Goal: Task Accomplishment & Management: Manage account settings

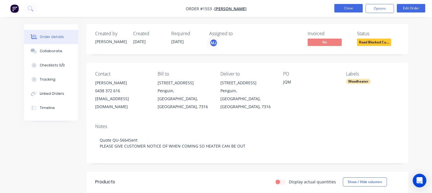
click at [345, 11] on button "Close" at bounding box center [348, 8] width 28 height 9
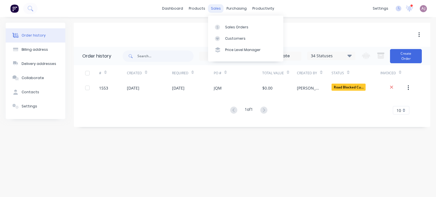
drag, startPoint x: 216, startPoint y: 7, endPoint x: 226, endPoint y: 21, distance: 17.2
click at [216, 7] on div "sales" at bounding box center [216, 8] width 16 height 9
click at [230, 25] on div "Sales Orders" at bounding box center [236, 27] width 23 height 5
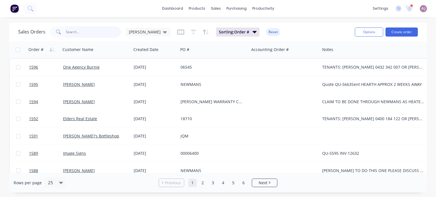
click at [88, 32] on input "text" at bounding box center [93, 31] width 55 height 11
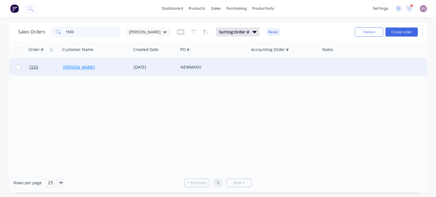
type input "1533"
click at [77, 68] on link "[PERSON_NAME]" at bounding box center [79, 66] width 32 height 5
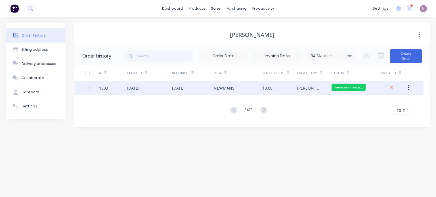
click at [140, 91] on div "[DATE]" at bounding box center [149, 88] width 45 height 14
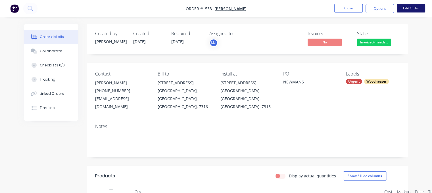
click at [406, 7] on button "Edit Order" at bounding box center [411, 8] width 28 height 9
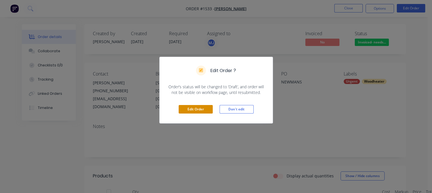
click at [201, 110] on button "Edit Order" at bounding box center [196, 109] width 34 height 9
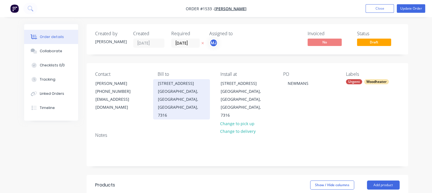
click at [158, 82] on div "[STREET_ADDRESS]" at bounding box center [181, 84] width 47 height 8
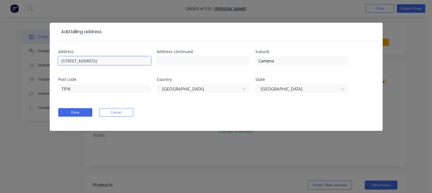
click at [61, 59] on input "[STREET_ADDRESS]" at bounding box center [104, 61] width 93 height 9
type input "[STREET_ADDRESS]"
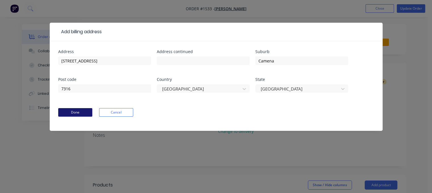
click at [76, 111] on button "Done" at bounding box center [75, 112] width 34 height 9
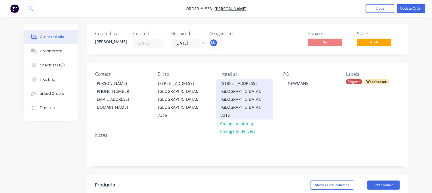
click at [221, 82] on div "[STREET_ADDRESS]" at bounding box center [244, 84] width 47 height 8
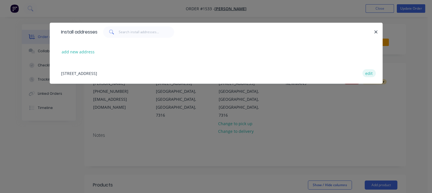
click at [368, 72] on button "edit" at bounding box center [368, 73] width 13 height 8
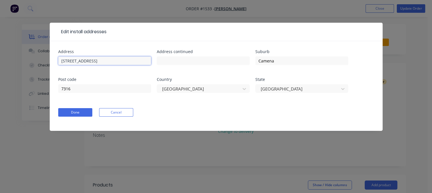
click at [60, 61] on input "[STREET_ADDRESS]" at bounding box center [104, 61] width 93 height 9
type input "[STREET_ADDRESS]"
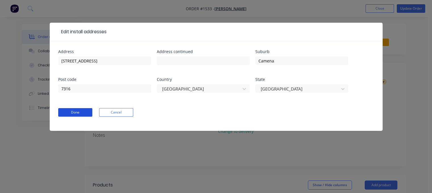
click at [83, 109] on button "Done" at bounding box center [75, 112] width 34 height 9
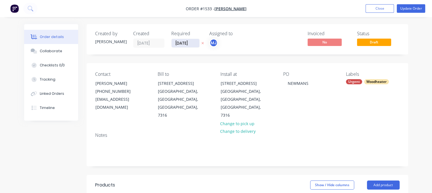
click at [191, 41] on input "[DATE]" at bounding box center [186, 43] width 28 height 9
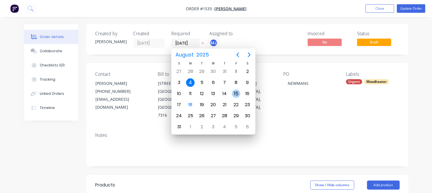
click at [237, 92] on div "15" at bounding box center [236, 93] width 9 height 9
type input "[DATE]"
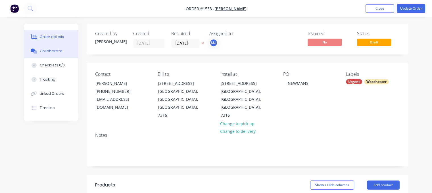
click at [51, 50] on div "Collaborate" at bounding box center [51, 51] width 22 height 5
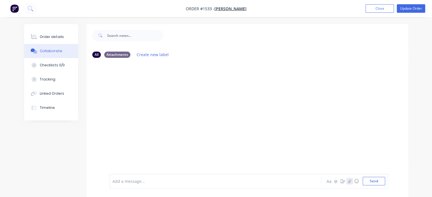
click at [351, 183] on icon "button" at bounding box center [349, 181] width 3 height 4
click at [378, 184] on button "Send" at bounding box center [374, 181] width 22 height 9
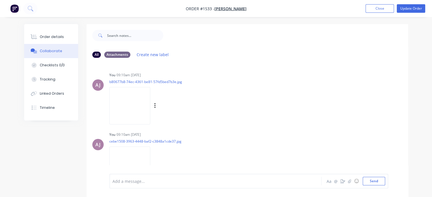
click at [131, 103] on img at bounding box center [129, 105] width 41 height 37
click at [130, 149] on img at bounding box center [129, 165] width 41 height 37
click at [52, 34] on button "Order details" at bounding box center [51, 37] width 54 height 14
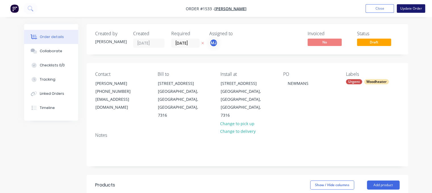
click at [412, 7] on button "Update Order" at bounding box center [411, 8] width 28 height 9
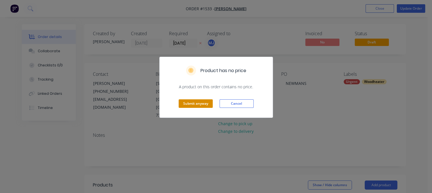
click at [199, 106] on button "Submit anyway" at bounding box center [196, 103] width 34 height 9
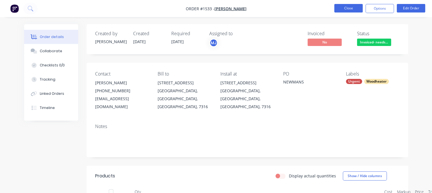
click at [345, 7] on button "Close" at bounding box center [348, 8] width 28 height 9
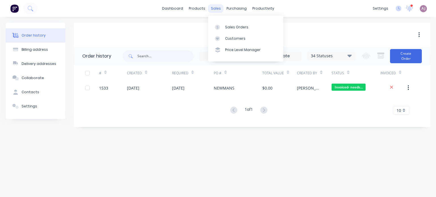
click at [217, 6] on div "sales" at bounding box center [216, 8] width 16 height 9
click at [231, 26] on div "Sales Orders" at bounding box center [236, 27] width 23 height 5
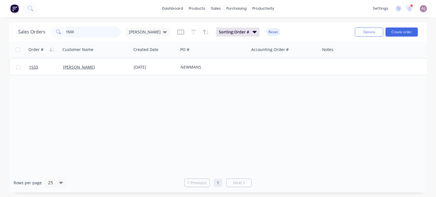
click at [81, 33] on input "1533" at bounding box center [93, 31] width 55 height 11
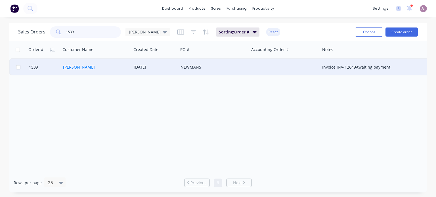
type input "1539"
click at [74, 68] on link "[PERSON_NAME]" at bounding box center [79, 66] width 32 height 5
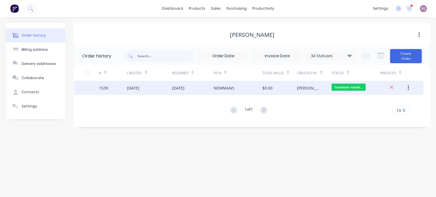
click at [161, 85] on div "[DATE]" at bounding box center [149, 88] width 45 height 14
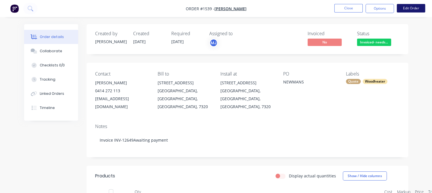
click at [401, 8] on button "Edit Order" at bounding box center [411, 8] width 28 height 9
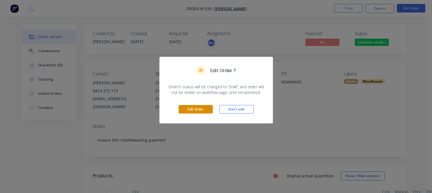
click at [194, 111] on button "Edit Order" at bounding box center [196, 109] width 34 height 9
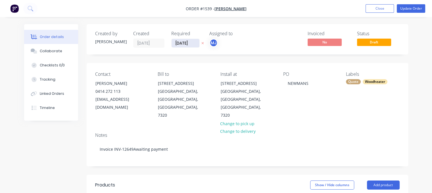
click at [183, 42] on input "[DATE]" at bounding box center [186, 43] width 28 height 9
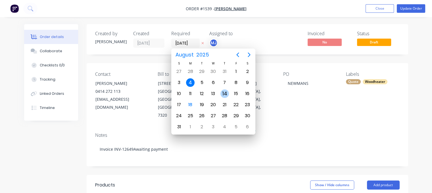
click at [227, 93] on div "14" at bounding box center [224, 93] width 9 height 9
type input "[DATE]"
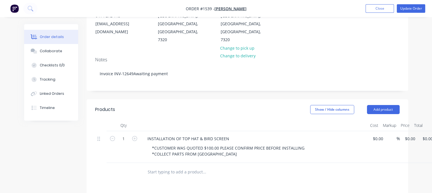
scroll to position [85, 0]
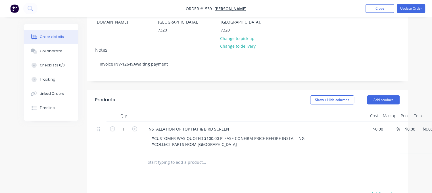
click at [176, 157] on input "text" at bounding box center [204, 162] width 114 height 11
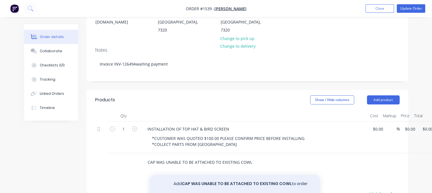
type input "CAP WAS UNABLE TO BE ATTACHED TO EXISTING COWL"
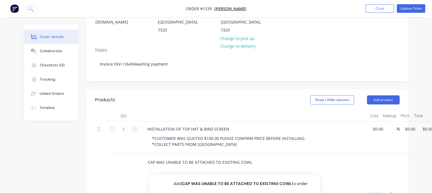
click at [204, 175] on button "Add CAP WAS UNABLE TO BE ATTACHED TO EXISTING COWL to order" at bounding box center [235, 184] width 170 height 18
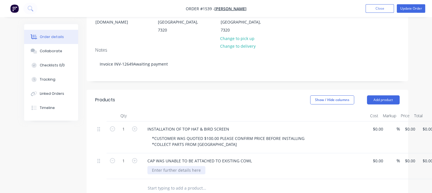
click at [185, 166] on div at bounding box center [176, 170] width 58 height 8
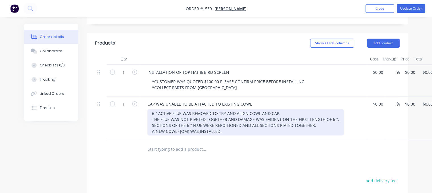
scroll to position [142, 0]
click at [224, 109] on div "6 " ACTIVE FLUE WAS REMOVED TO TRY AND ALIGN COWL AND CAP. THE FLUE WAS NOT RIV…" at bounding box center [245, 122] width 196 height 26
click at [285, 109] on div "6 " ACTIVE FLUE WAS REMOVED TO TRY AND ALIGN COWL AND CAP. THE FLUE WAS NOT RIV…" at bounding box center [245, 122] width 196 height 26
click at [228, 114] on div "6 " ACTIVE FLUE WAS REMOVED TO TRY AND ALIGN COWL AND CAP. THE FLUE WAS NOT RIV…" at bounding box center [245, 122] width 196 height 26
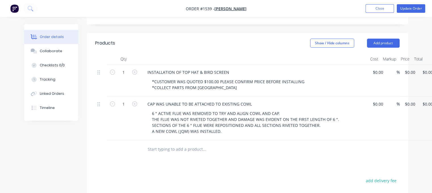
click at [172, 144] on input "text" at bounding box center [204, 149] width 114 height 11
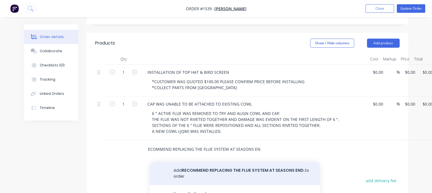
type input "RECOMMEND REPLACING THE FLUE SYSTEM AT SEASONS END."
click at [235, 162] on button "Add RECOMMEND REPLACING THE FLUE SYSTEM AT SEASONS END. to order" at bounding box center [235, 173] width 170 height 23
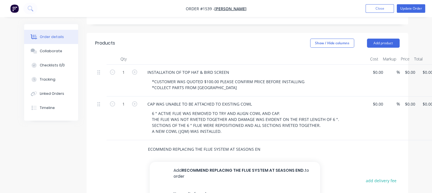
scroll to position [0, 0]
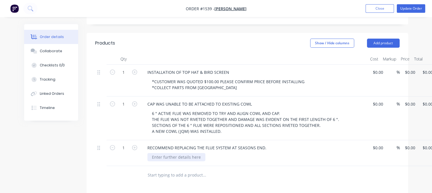
click at [182, 153] on div at bounding box center [176, 157] width 58 height 8
click at [177, 170] on input "text" at bounding box center [204, 175] width 114 height 11
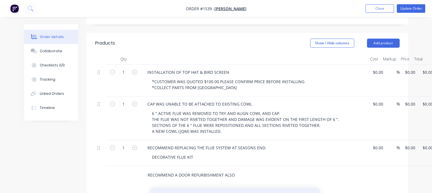
type input "RECOMMEND A DOOR REFURBISHMENT ALSO"
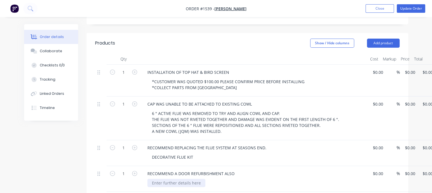
click at [186, 179] on div at bounding box center [176, 183] width 58 height 8
click at [46, 51] on div "Collaborate" at bounding box center [51, 51] width 22 height 5
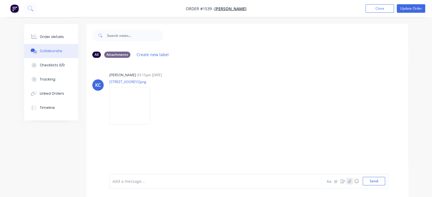
click at [350, 181] on icon "button" at bounding box center [349, 181] width 3 height 4
click at [374, 180] on button "Send" at bounding box center [374, 181] width 22 height 9
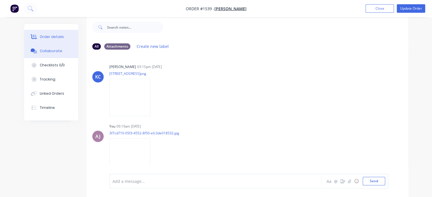
click at [45, 37] on div "Order details" at bounding box center [52, 36] width 24 height 5
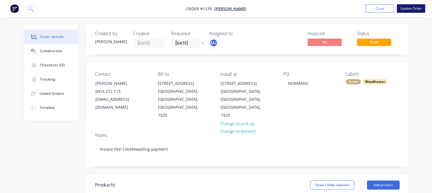
click at [409, 7] on button "Update Order" at bounding box center [411, 8] width 28 height 9
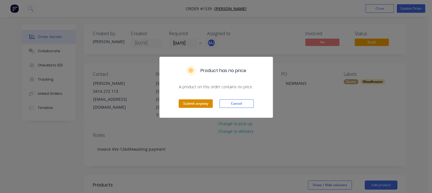
click at [193, 103] on button "Submit anyway" at bounding box center [196, 103] width 34 height 9
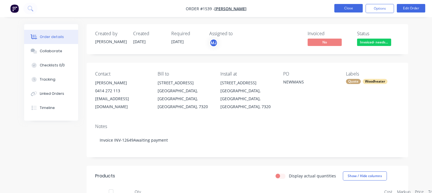
click at [346, 7] on button "Close" at bounding box center [348, 8] width 28 height 9
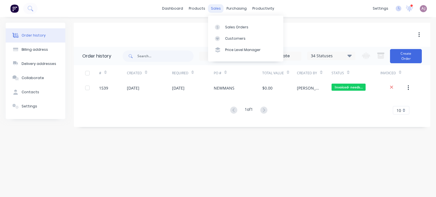
click at [218, 9] on div "sales" at bounding box center [216, 8] width 16 height 9
click at [231, 25] on div "Sales Orders" at bounding box center [236, 27] width 23 height 5
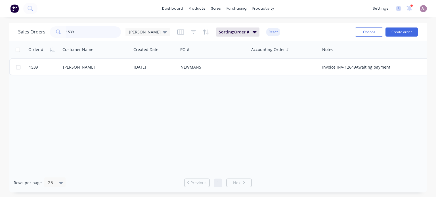
click at [82, 36] on input "1539" at bounding box center [93, 31] width 55 height 11
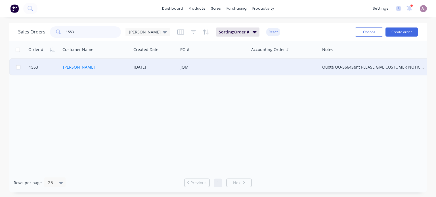
type input "1553"
click at [85, 65] on link "[PERSON_NAME]" at bounding box center [79, 66] width 32 height 5
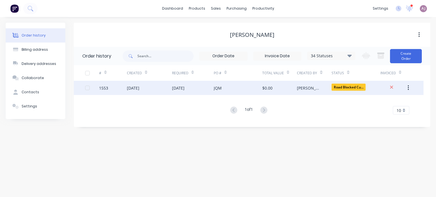
click at [176, 87] on div "[DATE]" at bounding box center [178, 88] width 12 height 6
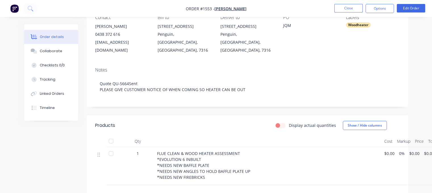
scroll to position [57, 0]
click at [55, 50] on div "Collaborate" at bounding box center [51, 51] width 22 height 5
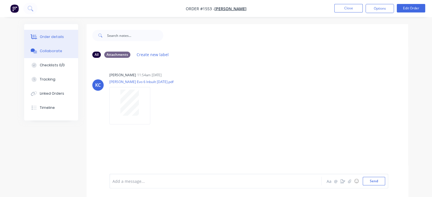
click at [46, 32] on button "Order details" at bounding box center [51, 37] width 54 height 14
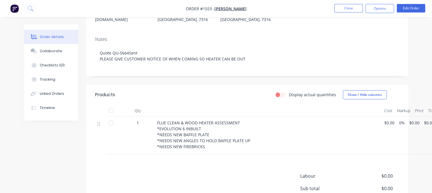
scroll to position [142, 0]
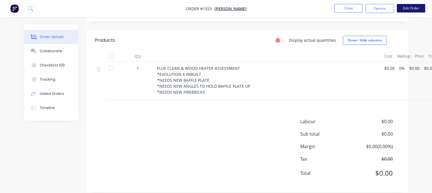
click at [410, 7] on button "Edit Order" at bounding box center [411, 8] width 28 height 9
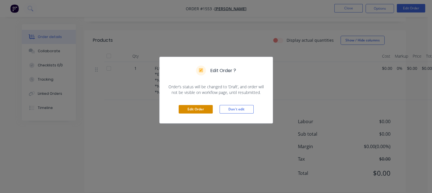
click at [186, 108] on button "Edit Order" at bounding box center [196, 109] width 34 height 9
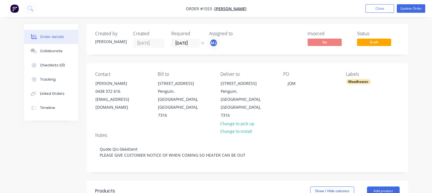
scroll to position [85, 0]
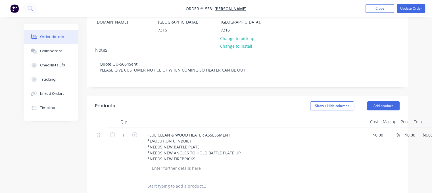
click at [158, 181] on input "text" at bounding box center [204, 186] width 114 height 11
click at [185, 164] on div at bounding box center [176, 168] width 58 height 8
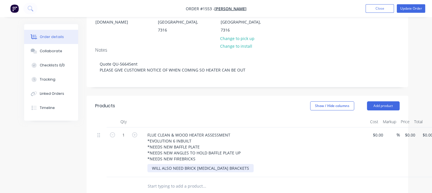
click at [237, 164] on div "WILL ALSO NEED BRICK [MEDICAL_DATA] BRACKETS" at bounding box center [200, 168] width 106 height 8
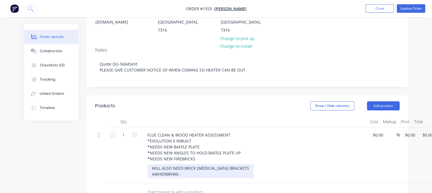
click at [197, 164] on div "WILL ALSO NEED BRICK [MEDICAL_DATA] BRACKETS AWHSFBRFW6 -" at bounding box center [200, 171] width 106 height 14
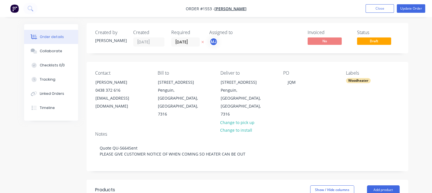
scroll to position [0, 0]
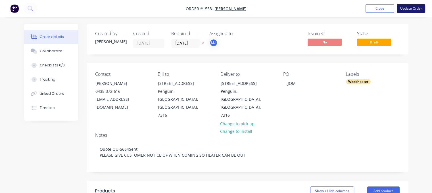
click at [411, 7] on button "Update Order" at bounding box center [411, 8] width 28 height 9
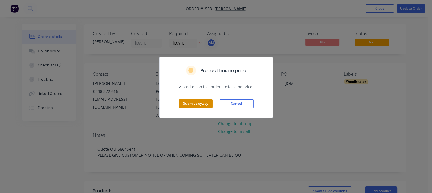
click at [190, 103] on button "Submit anyway" at bounding box center [196, 103] width 34 height 9
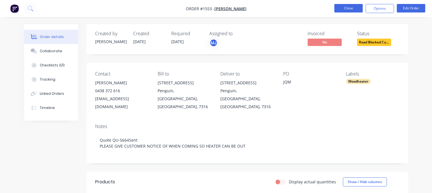
click at [339, 10] on button "Close" at bounding box center [348, 8] width 28 height 9
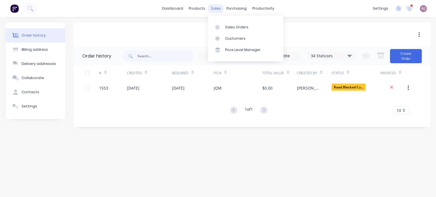
click at [217, 8] on div "sales" at bounding box center [216, 8] width 16 height 9
click at [239, 29] on div "Sales Orders" at bounding box center [236, 27] width 23 height 5
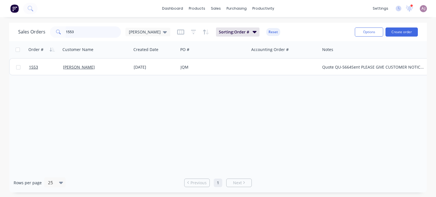
click at [86, 33] on input "1553" at bounding box center [93, 31] width 55 height 11
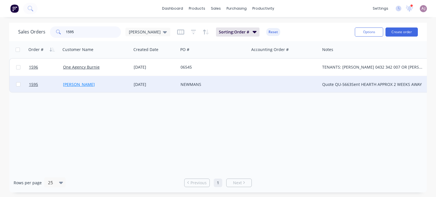
type input "1595"
click at [85, 84] on link "[PERSON_NAME]" at bounding box center [79, 84] width 32 height 5
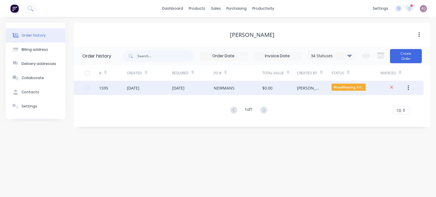
click at [216, 89] on div "NEWMANS" at bounding box center [224, 88] width 21 height 6
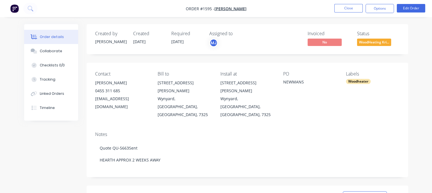
click at [378, 41] on span "WoodHeating Kri..." at bounding box center [374, 42] width 34 height 7
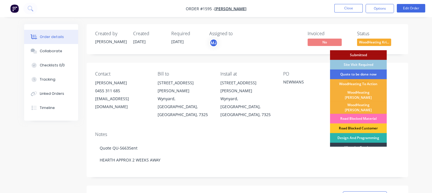
click at [348, 124] on div "Road Blocked Customer" at bounding box center [358, 129] width 57 height 10
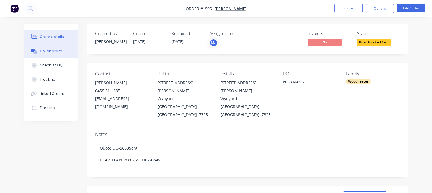
click at [47, 57] on button "Collaborate" at bounding box center [51, 51] width 54 height 14
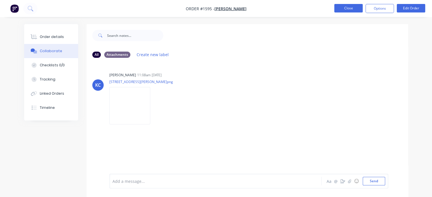
click at [342, 7] on button "Close" at bounding box center [348, 8] width 28 height 9
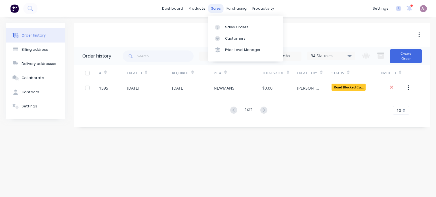
click at [216, 7] on div "sales" at bounding box center [216, 8] width 16 height 9
click at [223, 23] on link "Sales Orders" at bounding box center [245, 26] width 75 height 11
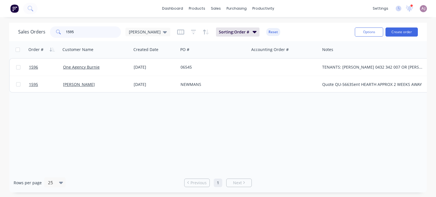
click at [75, 31] on input "1595" at bounding box center [93, 31] width 55 height 11
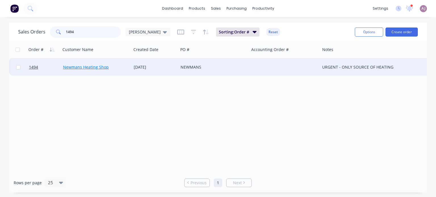
type input "1494"
click at [87, 66] on link "Newmans Heating Shop" at bounding box center [86, 66] width 46 height 5
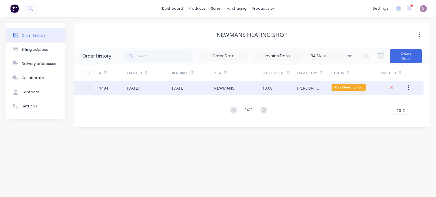
click at [139, 86] on div "[DATE]" at bounding box center [133, 88] width 12 height 6
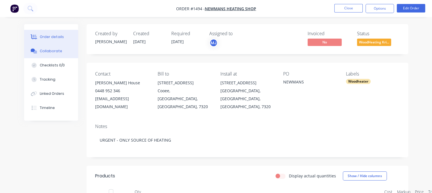
click at [56, 51] on div "Collaborate" at bounding box center [51, 51] width 22 height 5
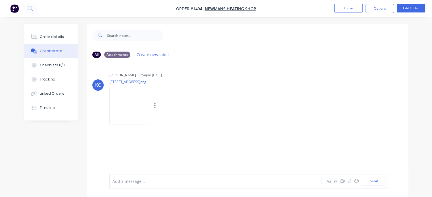
click at [132, 109] on img at bounding box center [129, 105] width 41 height 37
click at [51, 37] on div "Order details" at bounding box center [52, 36] width 24 height 5
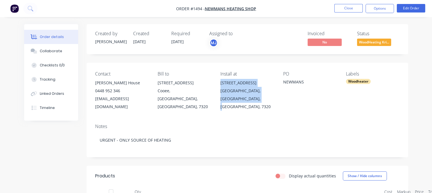
drag, startPoint x: 220, startPoint y: 83, endPoint x: 249, endPoint y: 97, distance: 32.3
click at [249, 97] on div "Contact [PERSON_NAME][GEOGRAPHIC_DATA] [PHONE_NUMBER] [EMAIL_ADDRESS][DOMAIN_NA…" at bounding box center [248, 91] width 322 height 57
copy div "[STREET_ADDRESS]"
click at [350, 11] on button "Close" at bounding box center [348, 8] width 28 height 9
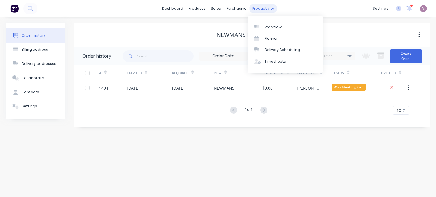
click at [262, 9] on div "productivity" at bounding box center [264, 8] width 28 height 9
click at [268, 38] on div "Planner" at bounding box center [271, 38] width 13 height 5
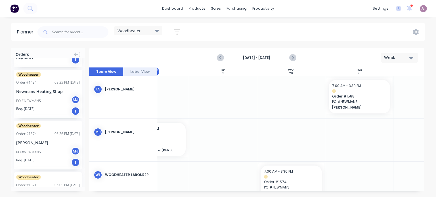
scroll to position [0, 105]
drag, startPoint x: 42, startPoint y: 95, endPoint x: 373, endPoint y: 173, distance: 339.8
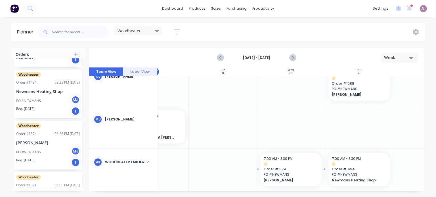
scroll to position [20, 105]
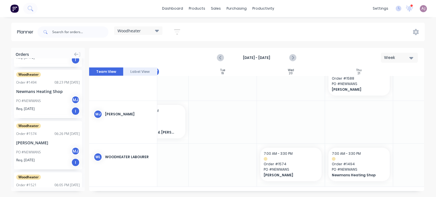
drag, startPoint x: 179, startPoint y: 192, endPoint x: 140, endPoint y: 193, distance: 38.9
click at [140, 193] on div "Orders Woodheater Order # 1553 09:26 AM [DATE] [PERSON_NAME] PO #JQM MJ Req. [D…" at bounding box center [218, 122] width 436 height 149
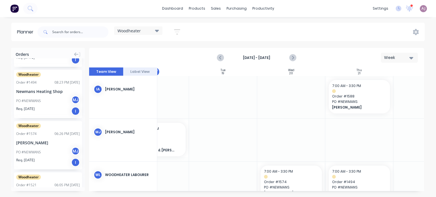
scroll to position [20, 105]
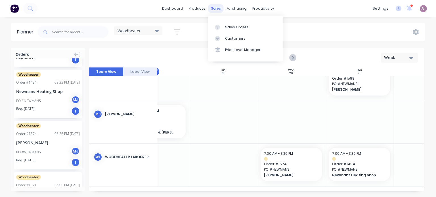
click at [214, 7] on div "sales" at bounding box center [216, 8] width 16 height 9
click at [219, 29] on icon at bounding box center [217, 27] width 5 height 5
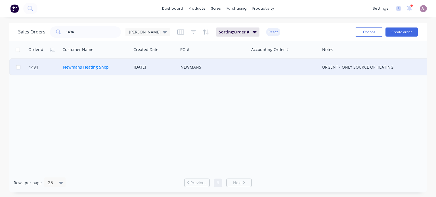
click at [80, 66] on link "Newmans Heating Shop" at bounding box center [86, 66] width 46 height 5
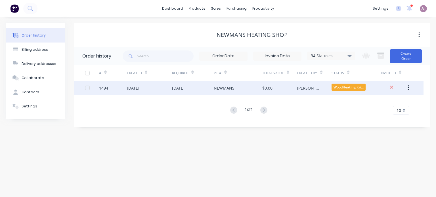
click at [202, 92] on div "[DATE]" at bounding box center [193, 88] width 42 height 14
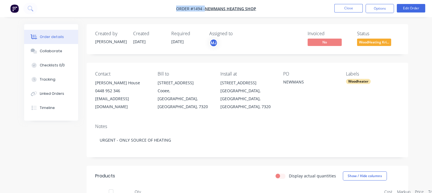
drag, startPoint x: 176, startPoint y: 7, endPoint x: 269, endPoint y: 11, distance: 93.0
click at [269, 11] on nav "Order #1494 - [PERSON_NAME] Heating Shop Close Options Edit Order" at bounding box center [216, 8] width 432 height 17
click at [354, 9] on button "Close" at bounding box center [348, 8] width 28 height 9
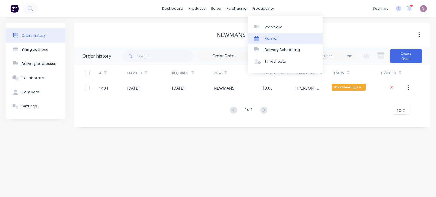
click at [277, 37] on link "Planner" at bounding box center [285, 38] width 75 height 11
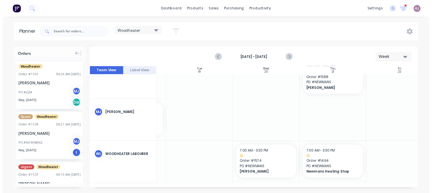
scroll to position [0, 126]
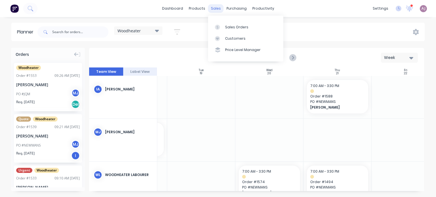
click at [216, 11] on div "sales" at bounding box center [216, 8] width 16 height 9
click at [234, 28] on div "Sales Orders" at bounding box center [236, 27] width 23 height 5
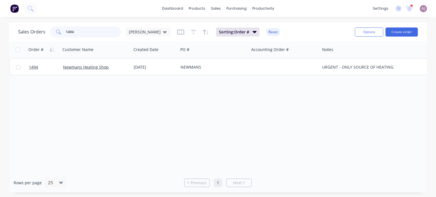
click at [75, 33] on input "1494" at bounding box center [93, 31] width 55 height 11
click at [75, 32] on input "1494" at bounding box center [93, 31] width 55 height 11
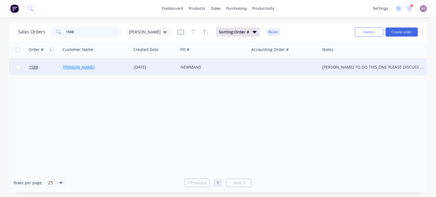
type input "1588"
click at [79, 66] on link "[PERSON_NAME]" at bounding box center [79, 66] width 32 height 5
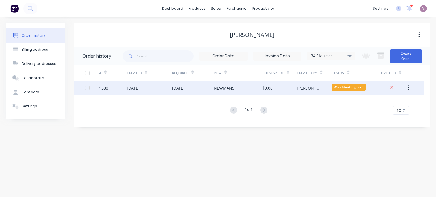
click at [185, 91] on div "[DATE]" at bounding box center [178, 88] width 12 height 6
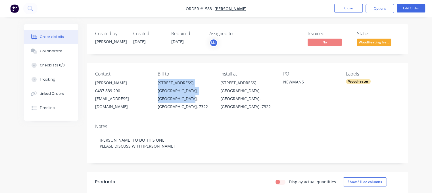
drag, startPoint x: 158, startPoint y: 82, endPoint x: 193, endPoint y: 99, distance: 38.9
click at [193, 99] on div "[STREET_ADDRESS]" at bounding box center [185, 95] width 54 height 32
copy div "[STREET_ADDRESS]"
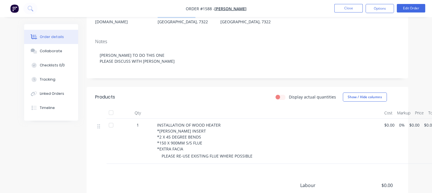
scroll to position [7, 0]
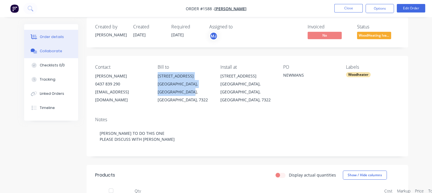
click at [53, 51] on div "Collaborate" at bounding box center [51, 51] width 22 height 5
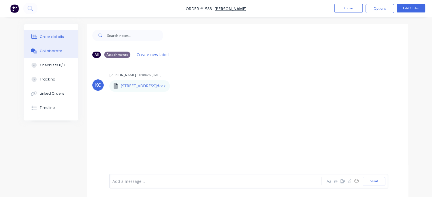
click at [46, 36] on div "Order details" at bounding box center [52, 36] width 24 height 5
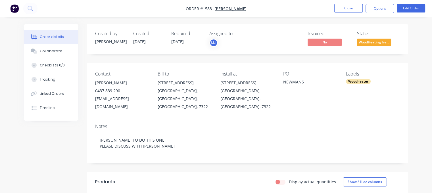
click at [98, 84] on div "[PERSON_NAME]" at bounding box center [122, 83] width 54 height 8
copy div "[PERSON_NAME]"
drag, startPoint x: 157, startPoint y: 85, endPoint x: 188, endPoint y: 102, distance: 35.2
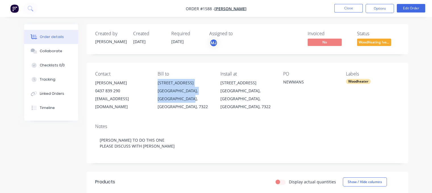
click at [188, 102] on div "Contact [PERSON_NAME] [PHONE_NUMBER] [EMAIL_ADDRESS][DOMAIN_NAME] Bill to [STRE…" at bounding box center [248, 91] width 322 height 57
copy div "[STREET_ADDRESS]"
click at [107, 97] on div "[EMAIL_ADDRESS][DOMAIN_NAME]" at bounding box center [122, 103] width 54 height 16
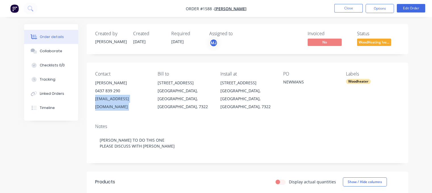
click at [107, 97] on div "[EMAIL_ADDRESS][DOMAIN_NAME]" at bounding box center [122, 103] width 54 height 16
copy div "[EMAIL_ADDRESS][DOMAIN_NAME]"
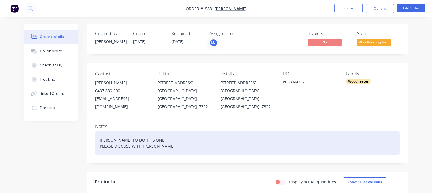
click at [99, 132] on div "[PERSON_NAME] TO DO THIS ONE PLEASE DISCUSS WITH [PERSON_NAME]" at bounding box center [247, 143] width 304 height 23
paste div
click at [137, 132] on div "Quote QU-5665SentIVAN TO DO THIS ONE PLEASE DISCUSS WITH [PERSON_NAME]" at bounding box center [247, 143] width 304 height 23
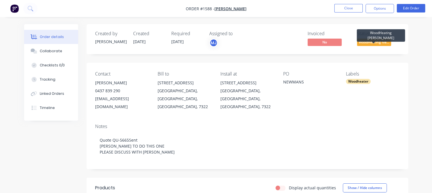
click at [371, 41] on span "WoodHeating Iva..." at bounding box center [374, 42] width 34 height 7
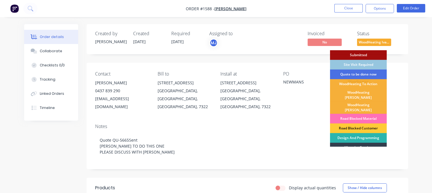
click at [416, 54] on div "Order details Collaborate Checklists 0/0 Tracking Linked Orders Timeline Order …" at bounding box center [216, 178] width 432 height 356
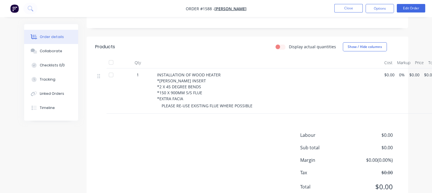
scroll to position [142, 0]
click at [410, 8] on button "Edit Order" at bounding box center [411, 8] width 28 height 9
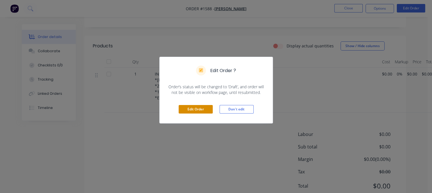
click at [187, 106] on button "Edit Order" at bounding box center [196, 109] width 34 height 9
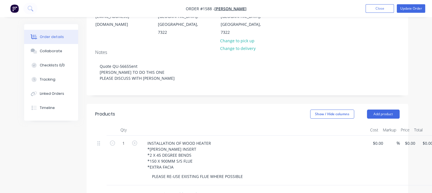
scroll to position [114, 0]
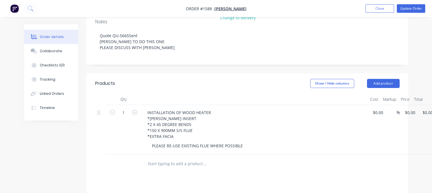
click at [170, 158] on input "text" at bounding box center [204, 163] width 114 height 11
type input "JQM TO SUPPLY/MAKE:"
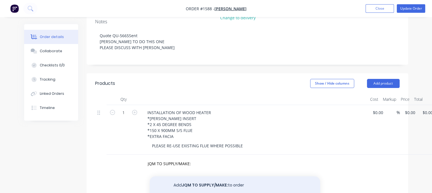
click at [206, 176] on button "Add JQM TO SUPPLY/MAKE: to order" at bounding box center [235, 185] width 170 height 18
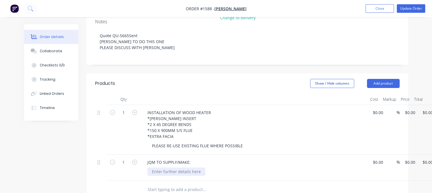
click at [172, 168] on div at bounding box center [176, 172] width 58 height 8
click at [153, 168] on div "CUSTOM PAINTED SURROUND PANEL TO SUIT [PERSON_NAME]" at bounding box center [211, 172] width 129 height 8
click at [279, 168] on div "- CUSTOM PAINTED SURROUND PANEL TO SUIT [PERSON_NAME]" at bounding box center [213, 172] width 132 height 8
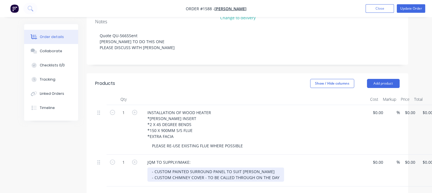
click at [207, 168] on div "- CUSTOM PAINTED SURROUND PANEL TO SUIT [PERSON_NAME] INSERT - CUSTOM CHIMNEY C…" at bounding box center [215, 175] width 137 height 14
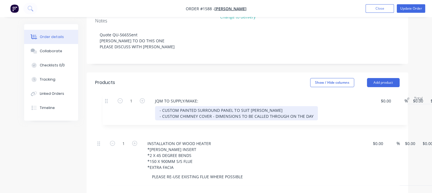
drag, startPoint x: 97, startPoint y: 149, endPoint x: 105, endPoint y: 102, distance: 47.3
click at [105, 104] on div "1 INSTALLATION OF WOOD HEATER *JINDARA [PERSON_NAME] INSERT *2 X 45 DEGREE BEND…" at bounding box center [247, 145] width 304 height 82
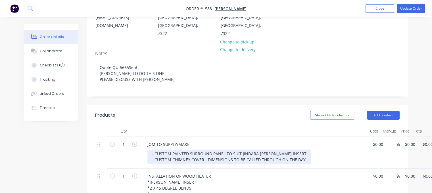
scroll to position [29, 0]
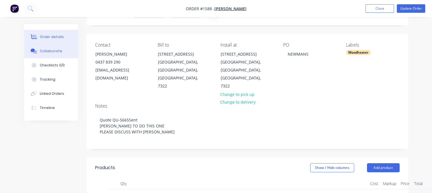
click at [43, 53] on div "Collaborate" at bounding box center [51, 51] width 22 height 5
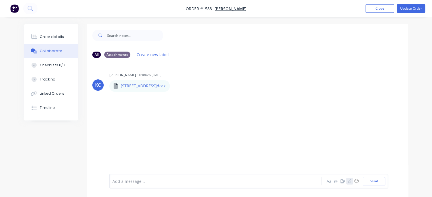
click at [352, 180] on button "button" at bounding box center [349, 181] width 7 height 7
click at [369, 183] on button "Send" at bounding box center [374, 181] width 22 height 9
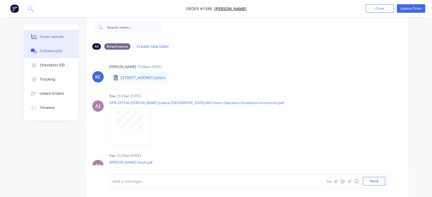
click at [48, 36] on div "Order details" at bounding box center [52, 36] width 24 height 5
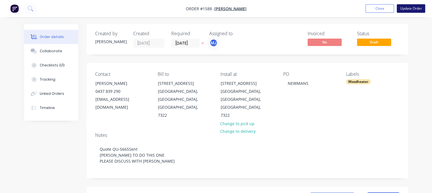
click at [411, 9] on button "Update Order" at bounding box center [411, 8] width 28 height 9
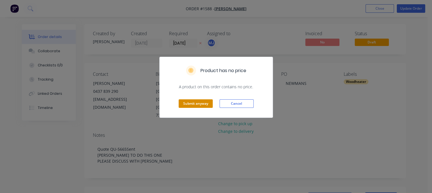
click at [202, 104] on button "Submit anyway" at bounding box center [196, 103] width 34 height 9
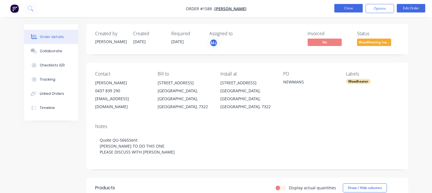
click at [344, 9] on button "Close" at bounding box center [348, 8] width 28 height 9
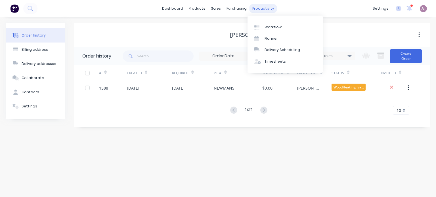
click at [255, 8] on div "productivity" at bounding box center [264, 8] width 28 height 9
click at [267, 42] on link "Planner" at bounding box center [285, 38] width 75 height 11
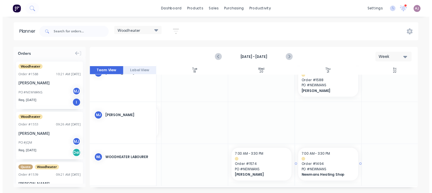
scroll to position [0, 131]
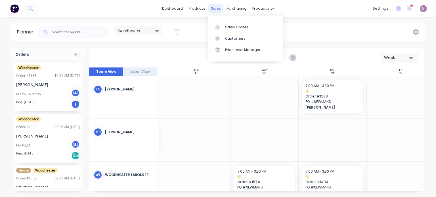
click at [213, 11] on div "sales" at bounding box center [216, 8] width 16 height 9
click at [227, 29] on div "Sales Orders" at bounding box center [236, 27] width 23 height 5
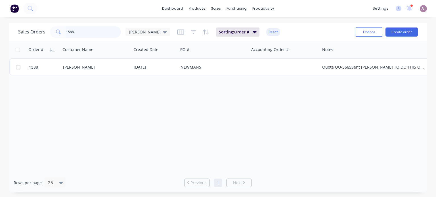
click at [82, 33] on input "1588" at bounding box center [93, 31] width 55 height 11
click at [81, 33] on input "1588" at bounding box center [93, 31] width 55 height 11
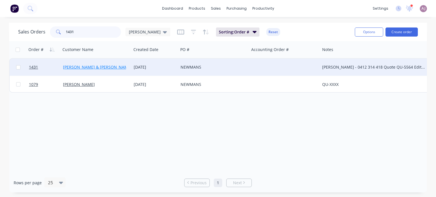
type input "1431"
click at [91, 68] on link "[PERSON_NAME] & [PERSON_NAME]" at bounding box center [97, 66] width 69 height 5
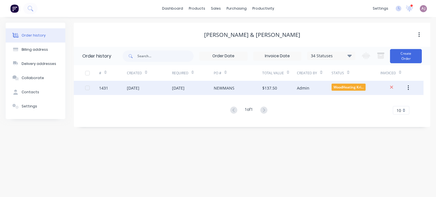
click at [198, 91] on div "[DATE]" at bounding box center [193, 88] width 42 height 14
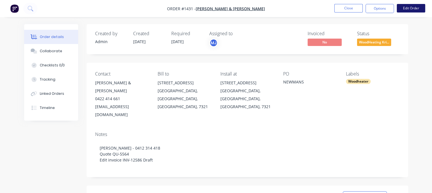
click at [415, 8] on button "Edit Order" at bounding box center [411, 8] width 28 height 9
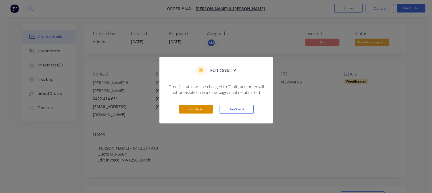
click at [198, 109] on button "Edit Order" at bounding box center [196, 109] width 34 height 9
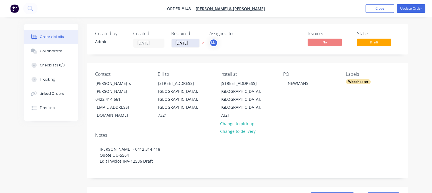
click at [184, 43] on input "[DATE]" at bounding box center [186, 43] width 28 height 9
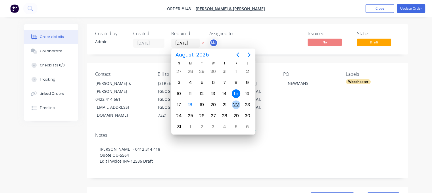
click at [238, 105] on div "22" at bounding box center [236, 105] width 9 height 9
type input "[DATE]"
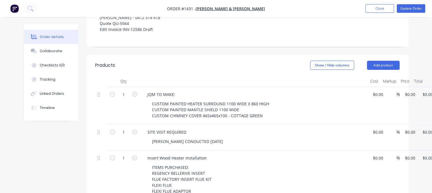
scroll to position [142, 0]
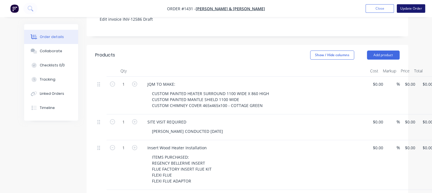
click at [408, 10] on button "Update Order" at bounding box center [411, 8] width 28 height 9
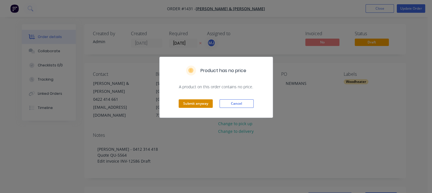
click at [192, 101] on button "Submit anyway" at bounding box center [196, 103] width 34 height 9
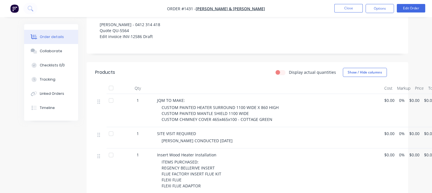
scroll to position [57, 0]
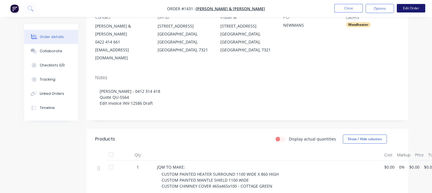
click at [410, 9] on button "Edit Order" at bounding box center [411, 8] width 28 height 9
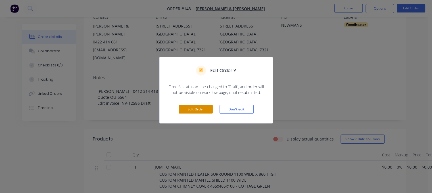
click at [202, 109] on button "Edit Order" at bounding box center [196, 109] width 34 height 9
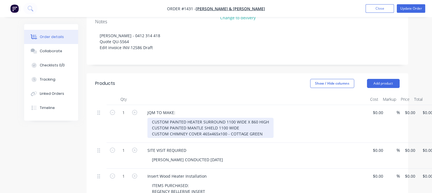
scroll to position [284, 0]
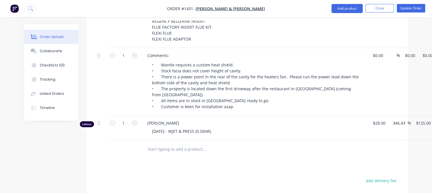
click at [173, 144] on input "text" at bounding box center [204, 149] width 114 height 11
type input "JQM TO RE-MAKE:"
click at [199, 162] on button "Add JQM TO RE-MAKE: to order" at bounding box center [235, 171] width 170 height 18
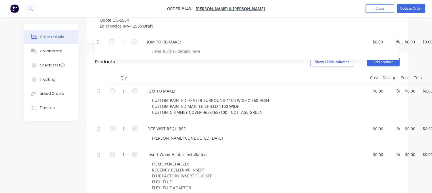
scroll to position [134, 0]
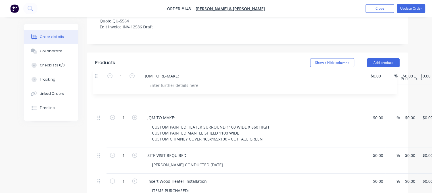
drag, startPoint x: 100, startPoint y: 135, endPoint x: 99, endPoint y: 76, distance: 59.4
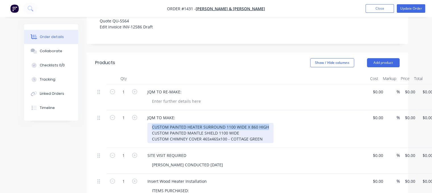
drag, startPoint x: 151, startPoint y: 118, endPoint x: 269, endPoint y: 119, distance: 117.3
click at [269, 123] on div "CUSTOM PAINTED HEATER SURROUND 1100 WIDE X 860 HIGH CUSTOM PAINTED MANTLE SHIEL…" at bounding box center [210, 133] width 126 height 20
copy div "CUSTOM PAINTED HEATER SURROUND 1100 WIDE X 860 HIGH"
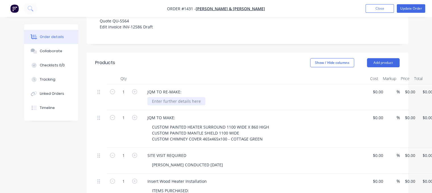
click at [173, 97] on div at bounding box center [176, 101] width 58 height 8
paste div
click at [230, 97] on div "CUSTOM PAINTED HEATER SURROUND 1100 WIDE X 860 HIGH" at bounding box center [210, 101] width 126 height 8
click at [253, 97] on div "CUSTOM PAINTED HEATER SURROUND 1160 WIDE X 860 HIGH" at bounding box center [210, 101] width 126 height 8
click at [268, 97] on div "CUSTOM PAINTED HEATER SURROUND 1160 WIDE X 870 HIGH" at bounding box center [210, 101] width 126 height 8
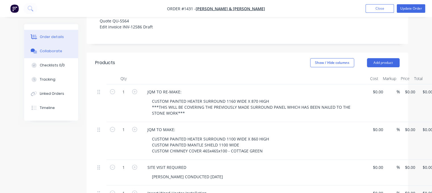
click at [58, 52] on div "Collaborate" at bounding box center [51, 51] width 22 height 5
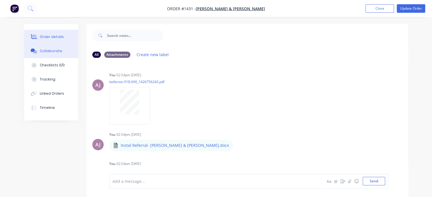
click at [52, 34] on div "Order details" at bounding box center [52, 36] width 24 height 5
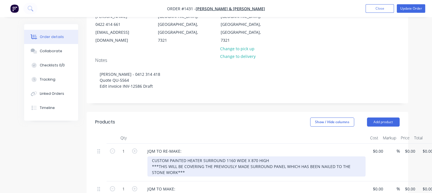
scroll to position [85, 0]
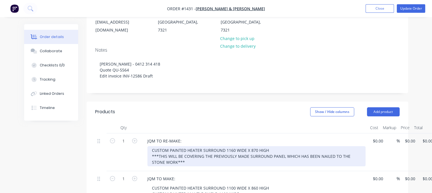
click at [152, 146] on div "CUSTOM PAINTED HEATER SURROUND 1160 WIDE X 870 HIGH ***THIS WILL BE COVERING TH…" at bounding box center [256, 156] width 218 height 20
click at [188, 153] on div "- CUSTOM PAINTED HEATER SURROUND 1160 WIDE X 870 HIGH ***THIS WILL BE COVERING …" at bounding box center [256, 156] width 218 height 20
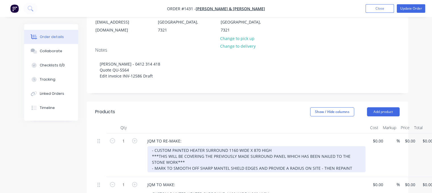
click at [336, 162] on div "- CUSTOM PAINTED HEATER SURROUND 1160 WIDE X 870 HIGH ***THIS WILL BE COVERING …" at bounding box center [256, 159] width 218 height 26
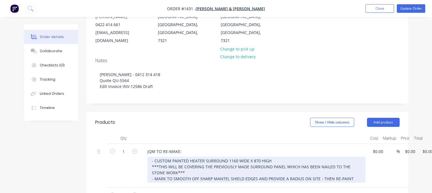
scroll to position [0, 0]
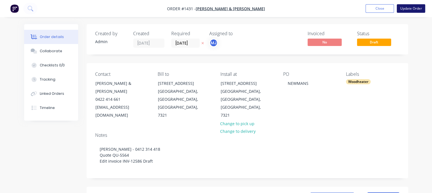
click at [417, 7] on button "Update Order" at bounding box center [411, 8] width 28 height 9
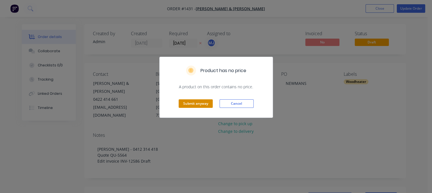
click at [189, 101] on button "Submit anyway" at bounding box center [196, 103] width 34 height 9
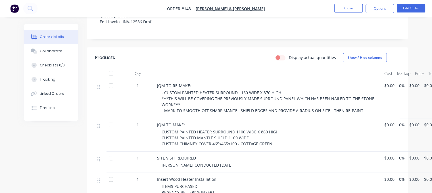
scroll to position [142, 0]
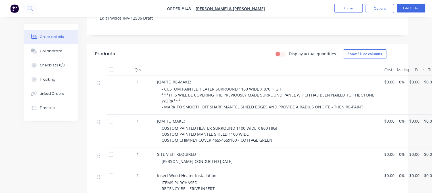
click at [367, 99] on div "- CUSTOM PAINTED HEATER SURROUND 1160 WIDE X 870 HIGH ***THIS WILL BE COVERING …" at bounding box center [271, 98] width 218 height 24
click at [362, 97] on div "- CUSTOM PAINTED HEATER SURROUND 1160 WIDE X 870 HIGH ***THIS WILL BE COVERING …" at bounding box center [271, 98] width 218 height 24
click at [358, 99] on div "- CUSTOM PAINTED HEATER SURROUND 1160 WIDE X 870 HIGH ***THIS WILL BE COVERING …" at bounding box center [271, 98] width 218 height 24
click at [413, 7] on button "Edit Order" at bounding box center [411, 8] width 28 height 9
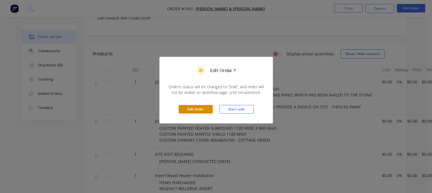
click at [205, 107] on button "Edit Order" at bounding box center [196, 109] width 34 height 9
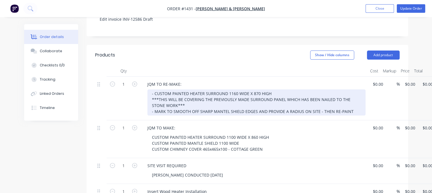
click at [351, 104] on div "- CUSTOM PAINTED HEATER SURROUND 1160 WIDE X 870 HIGH ***THIS WILL BE COVERING …" at bounding box center [256, 102] width 218 height 26
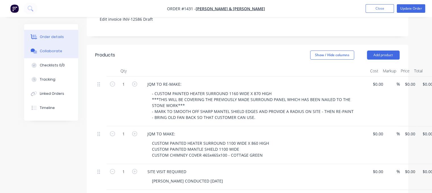
click at [62, 52] on button "Collaborate" at bounding box center [51, 51] width 54 height 14
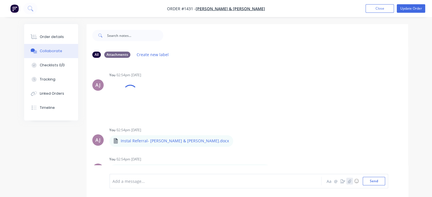
click at [348, 182] on icon "button" at bounding box center [349, 181] width 3 height 4
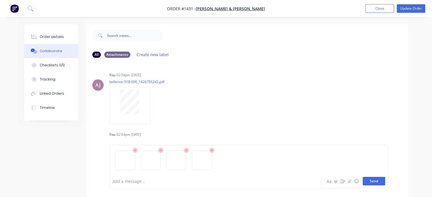
click at [371, 180] on button "Send" at bounding box center [374, 181] width 22 height 9
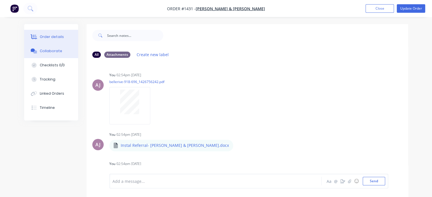
click at [53, 35] on div "Order details" at bounding box center [52, 36] width 24 height 5
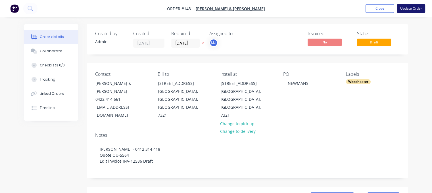
click at [419, 6] on button "Update Order" at bounding box center [411, 8] width 28 height 9
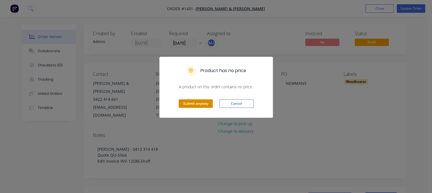
click at [205, 105] on button "Submit anyway" at bounding box center [196, 103] width 34 height 9
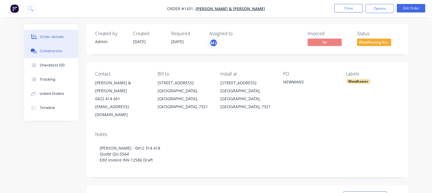
click at [53, 52] on div "Collaborate" at bounding box center [51, 51] width 22 height 5
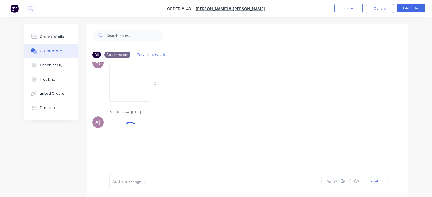
scroll to position [558, 0]
click at [132, 84] on img at bounding box center [129, 83] width 41 height 37
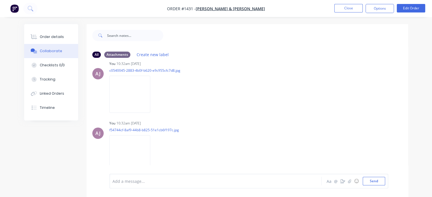
scroll to position [667, 0]
click at [124, 150] on img at bounding box center [129, 153] width 41 height 37
click at [137, 94] on img at bounding box center [129, 93] width 41 height 37
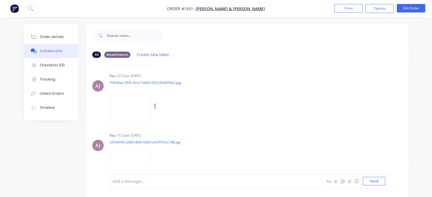
scroll to position [582, 0]
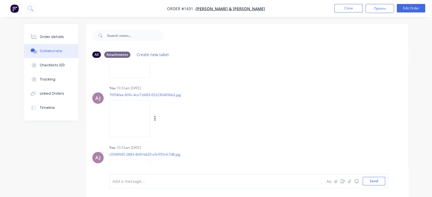
click at [133, 114] on img at bounding box center [129, 118] width 41 height 37
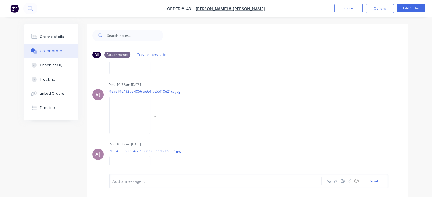
scroll to position [525, 0]
click at [128, 119] on img at bounding box center [129, 115] width 41 height 37
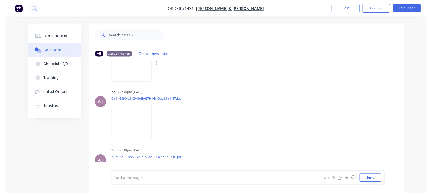
scroll to position [213, 0]
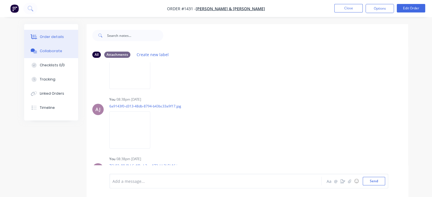
click at [47, 35] on div "Order details" at bounding box center [52, 36] width 24 height 5
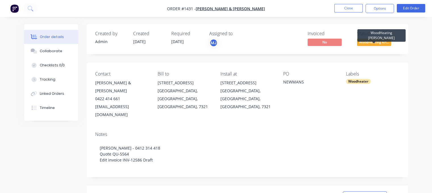
click at [365, 43] on span "WoodHeating Kri..." at bounding box center [374, 42] width 34 height 7
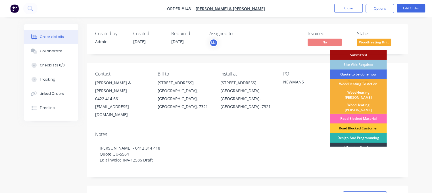
click at [360, 114] on div "Road Blocked Material" at bounding box center [358, 119] width 57 height 10
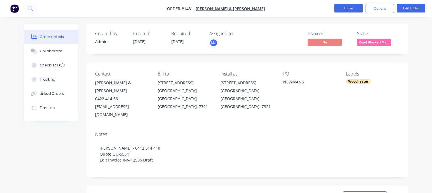
click at [348, 8] on button "Close" at bounding box center [348, 8] width 28 height 9
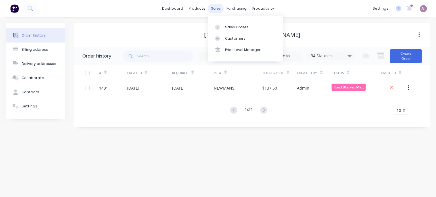
click at [215, 8] on div "sales" at bounding box center [216, 8] width 16 height 9
click at [234, 27] on div "Sales Orders" at bounding box center [236, 27] width 23 height 5
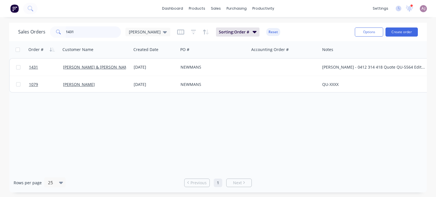
click at [90, 35] on input "1431" at bounding box center [93, 31] width 55 height 11
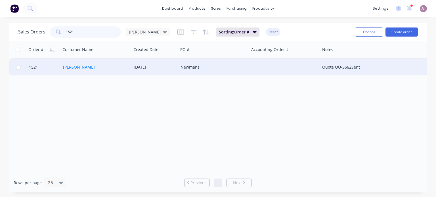
type input "1521"
click at [86, 67] on link "[PERSON_NAME]" at bounding box center [79, 66] width 32 height 5
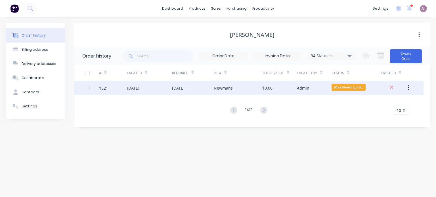
click at [148, 90] on div "[DATE]" at bounding box center [149, 88] width 45 height 14
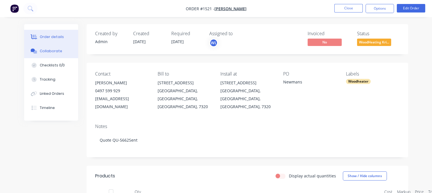
click at [51, 52] on div "Collaborate" at bounding box center [51, 51] width 22 height 5
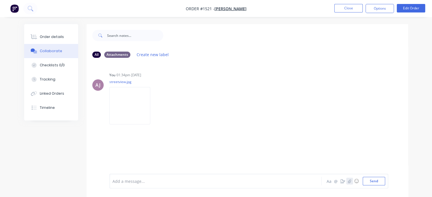
click at [349, 182] on icon "button" at bounding box center [349, 181] width 3 height 4
click at [372, 183] on button "Send" at bounding box center [374, 181] width 22 height 9
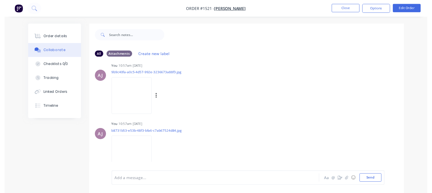
scroll to position [251, 0]
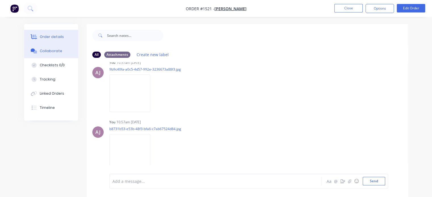
click at [43, 34] on button "Order details" at bounding box center [51, 37] width 54 height 14
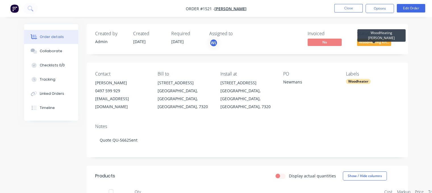
click at [370, 41] on span "WoodHeating Kri..." at bounding box center [374, 42] width 34 height 7
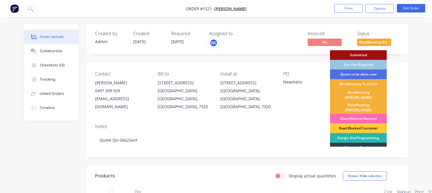
click at [359, 114] on div "Road Blocked Material" at bounding box center [358, 119] width 57 height 10
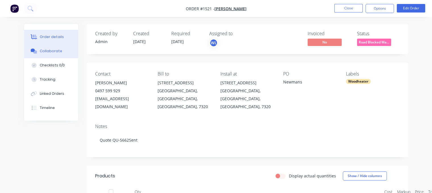
click at [53, 50] on div "Collaborate" at bounding box center [51, 51] width 22 height 5
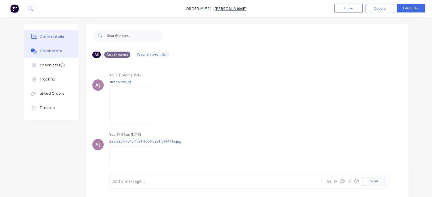
click at [60, 37] on div "Order details" at bounding box center [52, 36] width 24 height 5
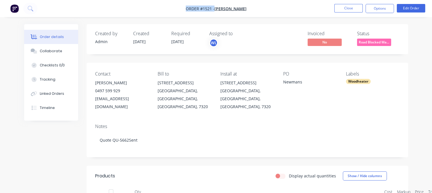
drag, startPoint x: 183, startPoint y: 9, endPoint x: 259, endPoint y: 7, distance: 76.2
click at [259, 7] on nav "Order #1521 - [PERSON_NAME] Close Options Edit Order" at bounding box center [216, 8] width 432 height 17
click at [186, 7] on span "Order #1521 -" at bounding box center [200, 8] width 29 height 5
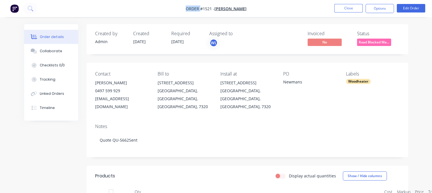
click at [186, 7] on span "Order #1521 -" at bounding box center [200, 8] width 29 height 5
copy span "Order #1521 -"
drag, startPoint x: 104, startPoint y: 85, endPoint x: 133, endPoint y: 82, distance: 29.9
click at [133, 82] on div "Contact [PERSON_NAME] 0497 599 929 [EMAIL_ADDRESS][DOMAIN_NAME] Bill to [STREET…" at bounding box center [248, 91] width 322 height 57
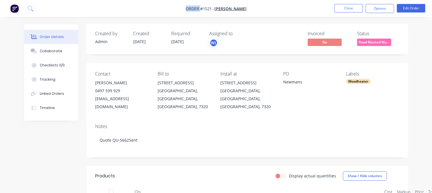
copy div "[PERSON_NAME]"
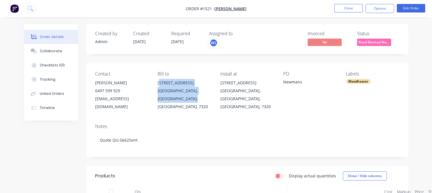
drag, startPoint x: 173, startPoint y: 86, endPoint x: 204, endPoint y: 103, distance: 35.5
click at [205, 104] on div "Contact [PERSON_NAME] 0497 599 929 [EMAIL_ADDRESS][DOMAIN_NAME] Bill to [STREET…" at bounding box center [248, 91] width 322 height 57
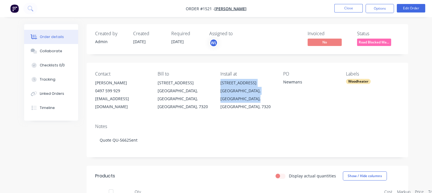
drag, startPoint x: 246, startPoint y: 92, endPoint x: 269, endPoint y: 102, distance: 24.4
click at [269, 102] on div "[STREET_ADDRESS]" at bounding box center [247, 95] width 54 height 32
copy div "[STREET_ADDRESS]"
click at [52, 51] on div "Collaborate" at bounding box center [51, 51] width 22 height 5
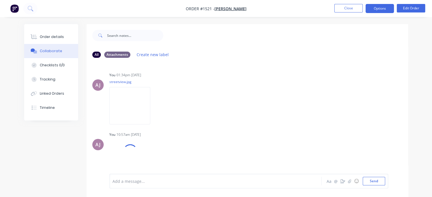
click at [378, 7] on button "Options" at bounding box center [380, 8] width 28 height 9
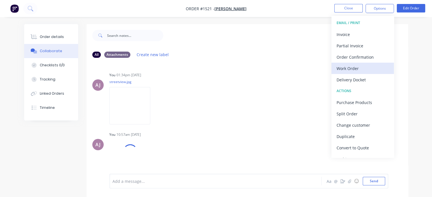
click at [355, 69] on div "Work Order" at bounding box center [363, 68] width 52 height 8
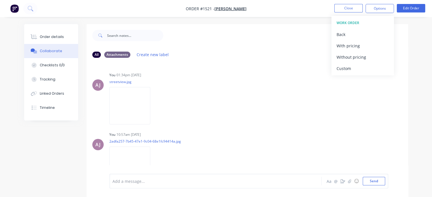
click at [355, 69] on div "Custom" at bounding box center [363, 68] width 52 height 8
click at [355, 62] on button "Without pricing" at bounding box center [362, 56] width 62 height 11
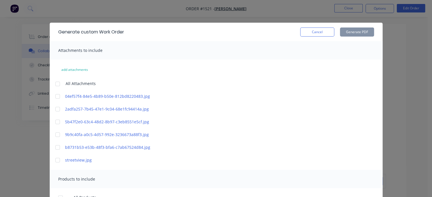
click at [56, 85] on div at bounding box center [57, 83] width 11 height 11
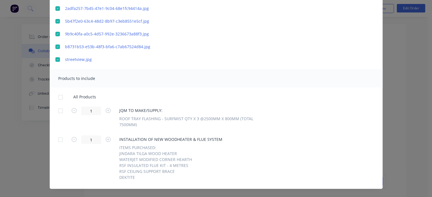
scroll to position [109, 0]
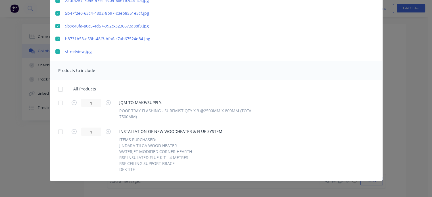
click at [58, 90] on div at bounding box center [60, 89] width 11 height 11
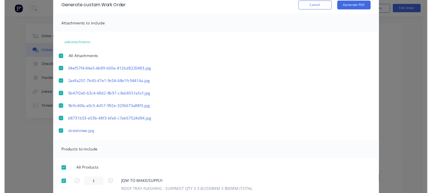
scroll to position [0, 0]
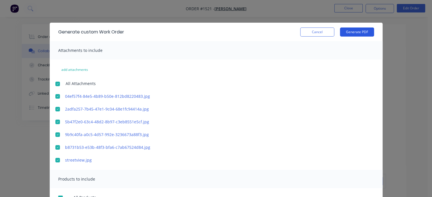
click at [353, 33] on button "Generate PDF" at bounding box center [357, 32] width 34 height 9
click at [311, 33] on button "Cancel" at bounding box center [317, 32] width 34 height 9
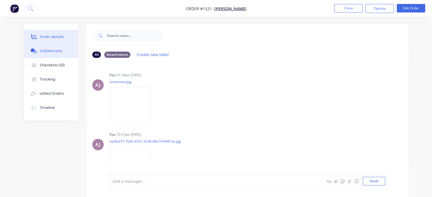
click at [51, 39] on button "Order details" at bounding box center [51, 37] width 54 height 14
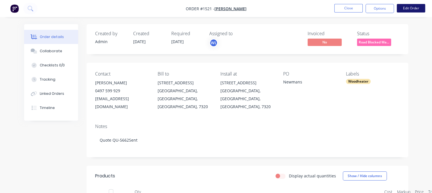
click at [408, 7] on button "Edit Order" at bounding box center [411, 8] width 28 height 9
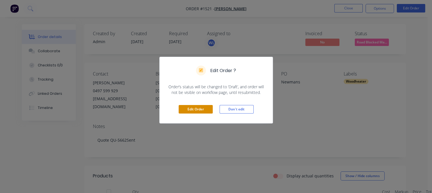
click at [197, 109] on button "Edit Order" at bounding box center [196, 109] width 34 height 9
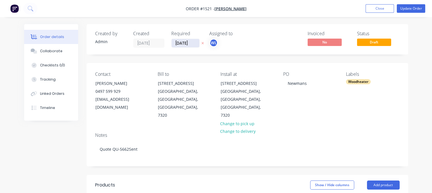
click at [186, 43] on input "[DATE]" at bounding box center [186, 43] width 28 height 9
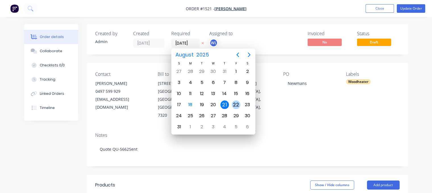
click at [239, 103] on div "22" at bounding box center [236, 105] width 9 height 9
type input "[DATE]"
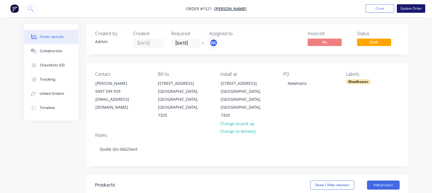
click at [407, 7] on button "Update Order" at bounding box center [411, 8] width 28 height 9
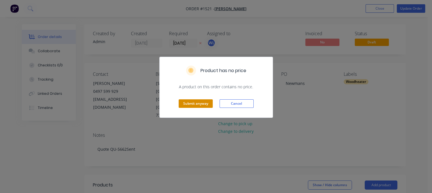
click at [195, 105] on button "Submit anyway" at bounding box center [196, 103] width 34 height 9
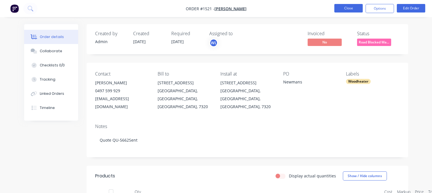
click at [351, 7] on button "Close" at bounding box center [348, 8] width 28 height 9
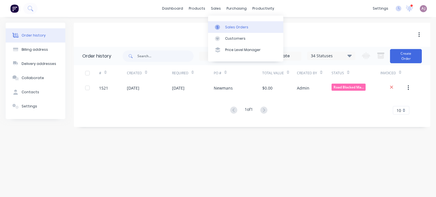
click at [227, 28] on div "Sales Orders" at bounding box center [236, 27] width 23 height 5
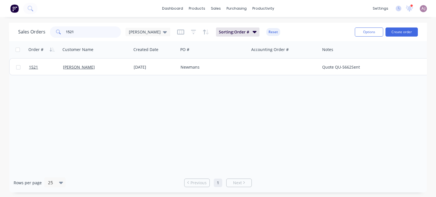
click at [91, 34] on input "1521" at bounding box center [93, 31] width 55 height 11
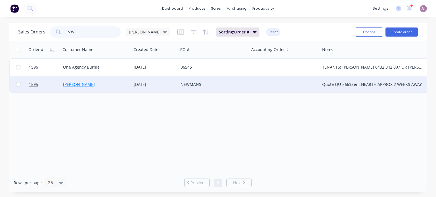
type input "1595"
click at [85, 84] on link "[PERSON_NAME]" at bounding box center [79, 84] width 32 height 5
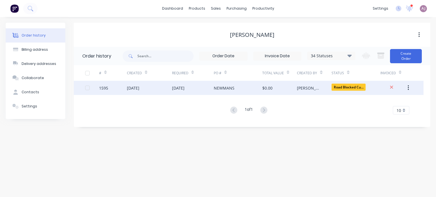
click at [160, 86] on div "[DATE]" at bounding box center [149, 88] width 45 height 14
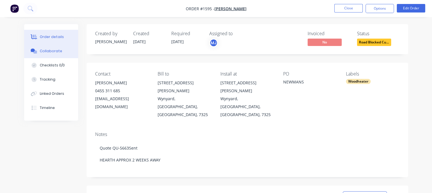
click at [53, 51] on div "Collaborate" at bounding box center [51, 51] width 22 height 5
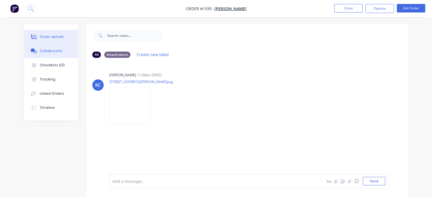
click at [47, 40] on button "Order details" at bounding box center [51, 37] width 54 height 14
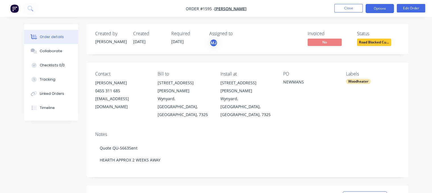
click at [378, 11] on button "Options" at bounding box center [380, 8] width 28 height 9
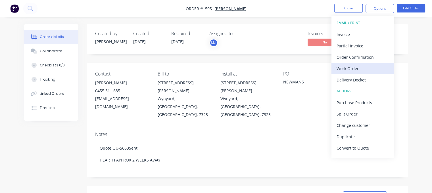
click at [350, 69] on div "Work Order" at bounding box center [363, 68] width 52 height 8
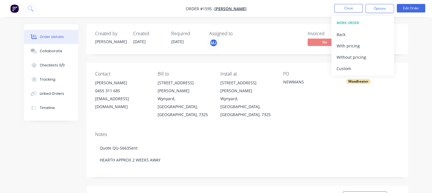
click at [350, 69] on div "Custom" at bounding box center [363, 68] width 52 height 8
click at [350, 58] on div "Without pricing" at bounding box center [363, 57] width 52 height 8
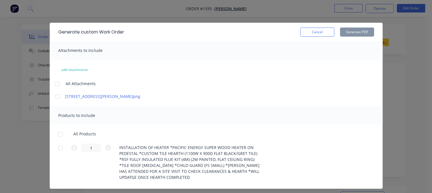
click at [56, 84] on div at bounding box center [57, 83] width 11 height 11
click at [59, 132] on div at bounding box center [60, 134] width 11 height 11
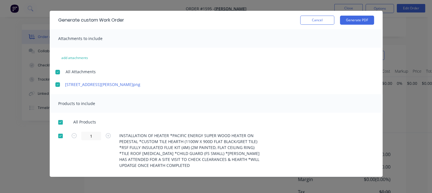
scroll to position [142, 0]
click at [359, 20] on button "Generate PDF" at bounding box center [357, 20] width 34 height 9
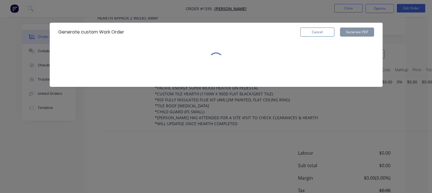
scroll to position [0, 0]
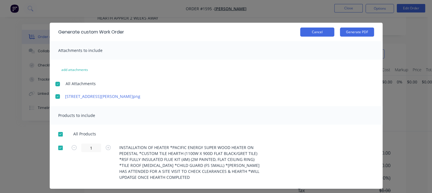
click at [314, 31] on button "Cancel" at bounding box center [317, 32] width 34 height 9
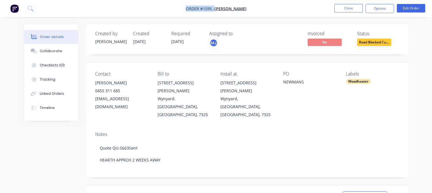
drag, startPoint x: 183, startPoint y: 9, endPoint x: 216, endPoint y: 12, distance: 33.1
click at [216, 12] on nav "Order #1595 - [PERSON_NAME] Close Options Edit Order" at bounding box center [216, 8] width 432 height 17
copy div "Order #1595 - [PERSON_NAME] Close Options Edit Order"
drag, startPoint x: 95, startPoint y: 83, endPoint x: 134, endPoint y: 86, distance: 39.3
click at [134, 86] on div "[PERSON_NAME]" at bounding box center [122, 83] width 54 height 8
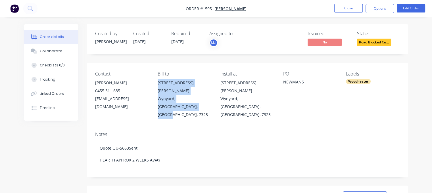
drag, startPoint x: 176, startPoint y: 83, endPoint x: 208, endPoint y: 104, distance: 38.2
click at [208, 104] on div "Contact [PERSON_NAME] [PHONE_NUMBER] [EMAIL_ADDRESS][DOMAIN_NAME] Bill to [STRE…" at bounding box center [248, 95] width 322 height 64
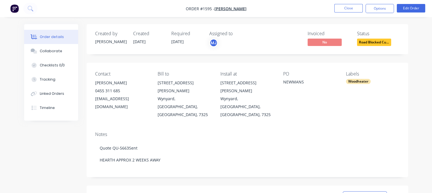
click at [377, 39] on span "Road Blocked Cu..." at bounding box center [374, 42] width 34 height 7
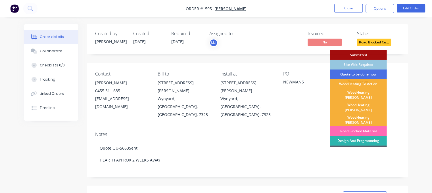
click at [361, 126] on div "Road Blocked Material" at bounding box center [358, 131] width 57 height 10
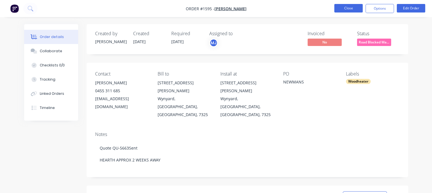
click at [341, 9] on button "Close" at bounding box center [348, 8] width 28 height 9
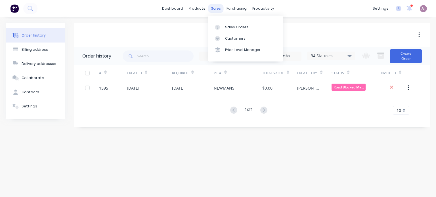
click at [215, 10] on div "sales" at bounding box center [216, 8] width 16 height 9
click at [226, 26] on div "Sales Orders" at bounding box center [236, 27] width 23 height 5
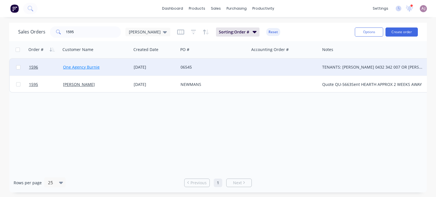
click at [83, 67] on link "One Agency Burnie" at bounding box center [81, 66] width 37 height 5
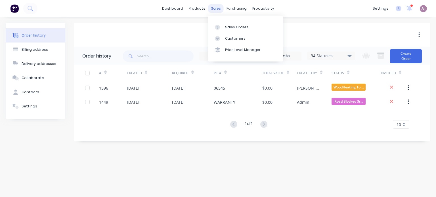
click at [213, 9] on div "sales" at bounding box center [216, 8] width 16 height 9
click at [231, 24] on link "Sales Orders" at bounding box center [245, 26] width 75 height 11
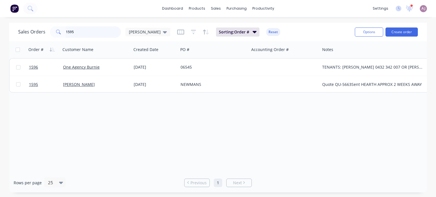
click at [87, 35] on input "1595" at bounding box center [93, 31] width 55 height 11
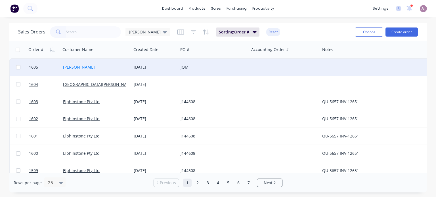
click at [75, 67] on link "[PERSON_NAME]" at bounding box center [79, 66] width 32 height 5
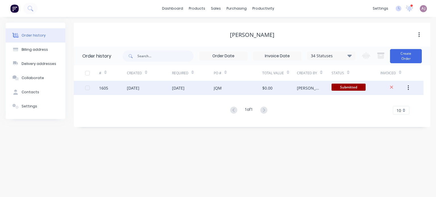
click at [185, 88] on div "[DATE]" at bounding box center [178, 88] width 12 height 6
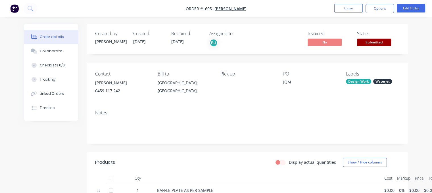
scroll to position [112, 0]
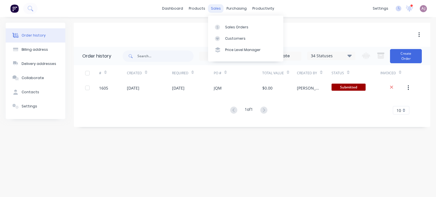
click at [215, 6] on div "sales" at bounding box center [216, 8] width 16 height 9
click at [227, 30] on link "Sales Orders" at bounding box center [245, 26] width 75 height 11
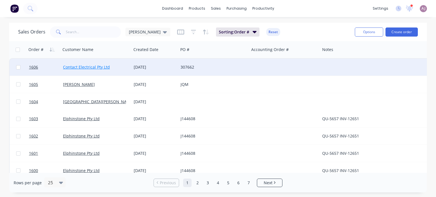
click at [82, 68] on link "Contact Electrical Pty Ltd" at bounding box center [86, 66] width 47 height 5
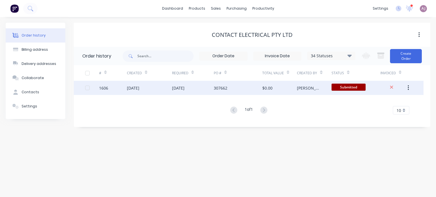
click at [195, 91] on div "[DATE]" at bounding box center [193, 88] width 42 height 14
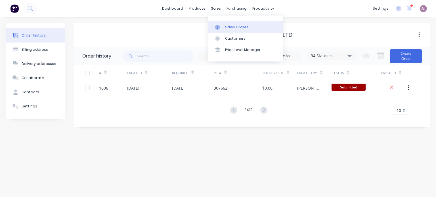
click at [225, 27] on div "Sales Orders" at bounding box center [236, 27] width 23 height 5
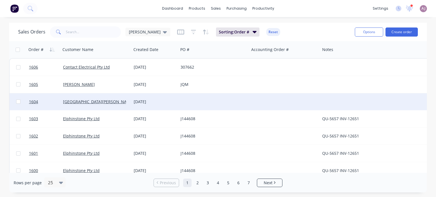
click at [140, 103] on div "[DATE]" at bounding box center [155, 102] width 42 height 6
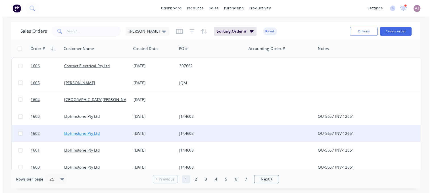
scroll to position [85, 0]
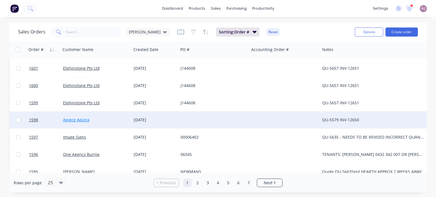
click at [80, 120] on link "Apiece Apizza" at bounding box center [76, 119] width 26 height 5
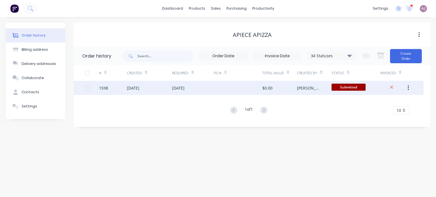
click at [185, 89] on div "[DATE]" at bounding box center [178, 88] width 12 height 6
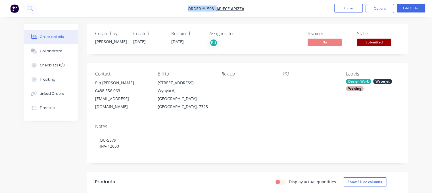
drag, startPoint x: 187, startPoint y: 8, endPoint x: 272, endPoint y: 16, distance: 84.4
click at [272, 16] on nav "Order #1598 - Apiece Apizza Close Options Edit Order" at bounding box center [216, 8] width 432 height 17
click at [348, 9] on button "Close" at bounding box center [348, 8] width 28 height 9
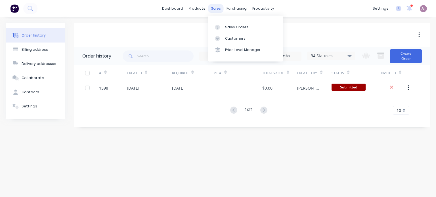
click at [215, 10] on div "sales" at bounding box center [216, 8] width 16 height 9
click at [224, 28] on link "Sales Orders" at bounding box center [245, 26] width 75 height 11
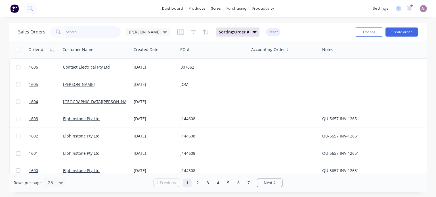
click at [69, 34] on input "text" at bounding box center [93, 31] width 55 height 11
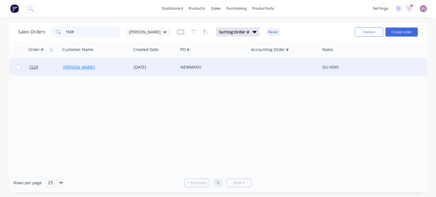
type input "1529"
click at [87, 66] on link "[PERSON_NAME]" at bounding box center [79, 66] width 32 height 5
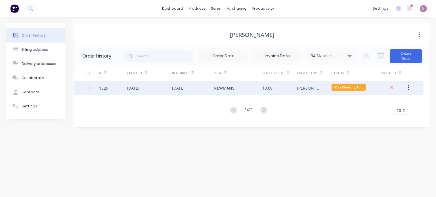
click at [207, 89] on div "[DATE]" at bounding box center [193, 88] width 42 height 14
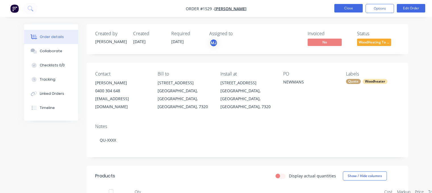
click at [343, 8] on button "Close" at bounding box center [348, 8] width 28 height 9
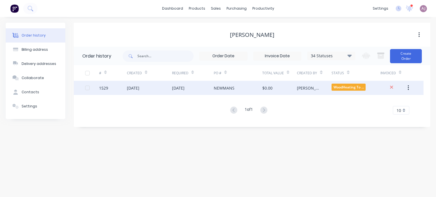
click at [139, 86] on div "[DATE]" at bounding box center [133, 88] width 12 height 6
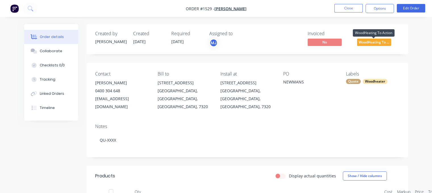
click at [375, 42] on span "WoodHeating To ..." at bounding box center [374, 42] width 34 height 7
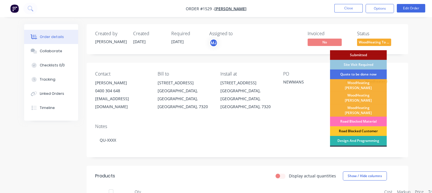
click at [356, 126] on div "Road Blocked Customer" at bounding box center [358, 131] width 57 height 10
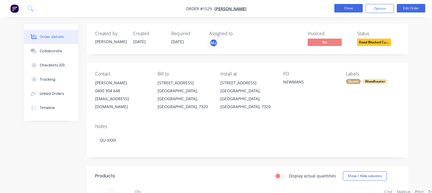
click at [342, 8] on button "Close" at bounding box center [348, 8] width 28 height 9
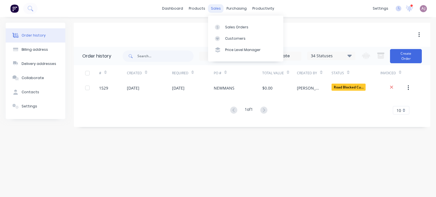
drag, startPoint x: 218, startPoint y: 10, endPoint x: 219, endPoint y: 21, distance: 11.1
click at [219, 10] on div "sales" at bounding box center [216, 8] width 16 height 9
click at [222, 29] on div at bounding box center [219, 27] width 9 height 5
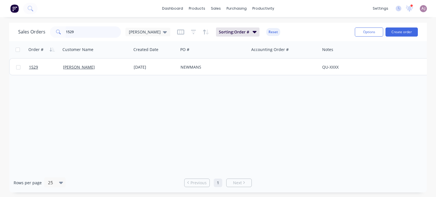
click at [87, 31] on input "1529" at bounding box center [93, 31] width 55 height 11
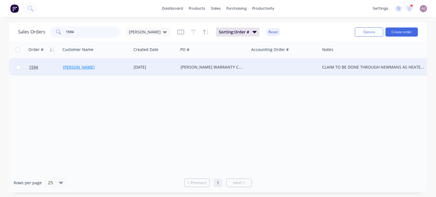
type input "1594"
click at [77, 68] on link "[PERSON_NAME]" at bounding box center [79, 66] width 32 height 5
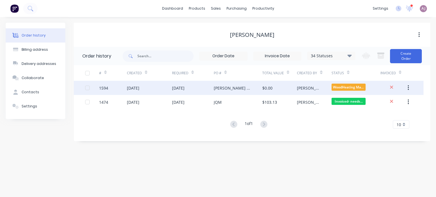
click at [185, 90] on div "[DATE]" at bounding box center [178, 88] width 12 height 6
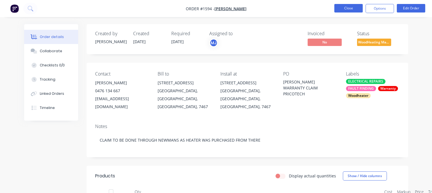
click at [350, 9] on button "Close" at bounding box center [348, 8] width 28 height 9
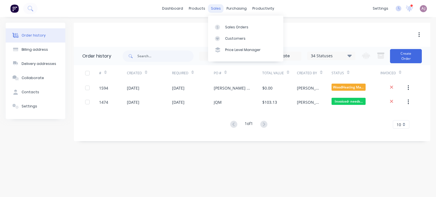
click at [216, 9] on div "sales" at bounding box center [216, 8] width 16 height 9
click at [229, 24] on link "Sales Orders" at bounding box center [245, 26] width 75 height 11
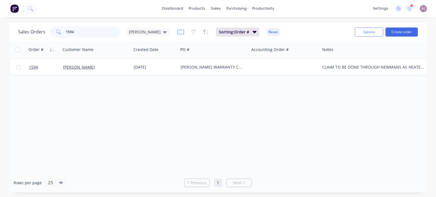
click at [82, 30] on input "1594" at bounding box center [93, 31] width 55 height 11
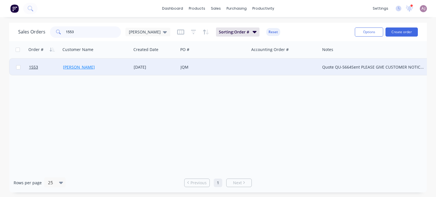
type input "1553"
click at [81, 66] on link "[PERSON_NAME]" at bounding box center [79, 66] width 32 height 5
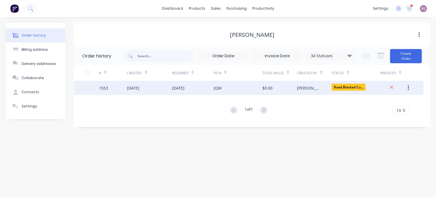
click at [150, 85] on div "[DATE]" at bounding box center [149, 88] width 45 height 14
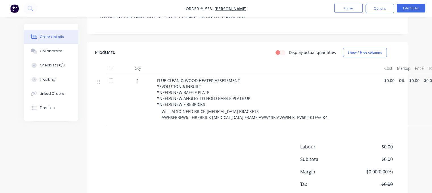
scroll to position [126, 0]
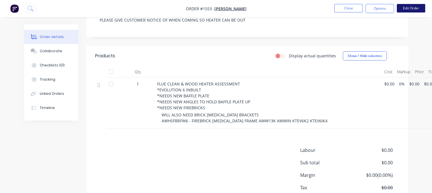
click at [416, 9] on button "Edit Order" at bounding box center [411, 8] width 28 height 9
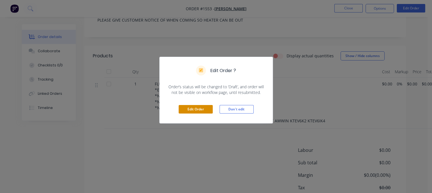
click at [189, 110] on button "Edit Order" at bounding box center [196, 109] width 34 height 9
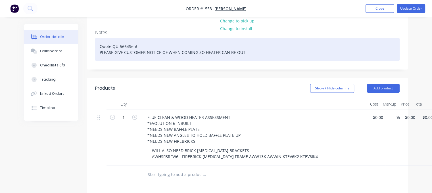
scroll to position [170, 0]
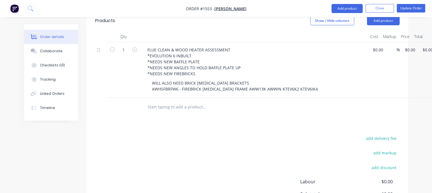
click at [161, 101] on input "text" at bounding box center [204, 106] width 114 height 11
paste input "Purchase Order J-6511"
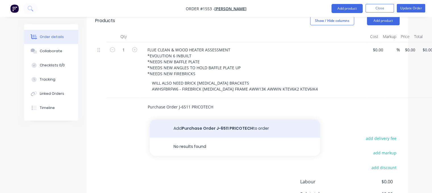
type input "Purchase Order J-6511 PRICOTECH"
click at [213, 120] on button "Add Purchase Order J-6511 PRICOTECH to order" at bounding box center [235, 129] width 170 height 18
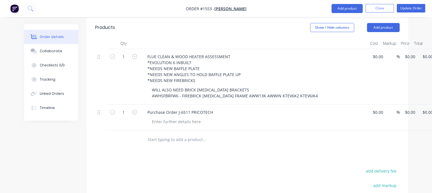
scroll to position [142, 0]
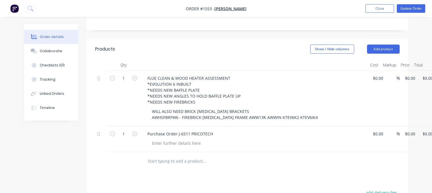
click at [414, 3] on nav "Order #1553 - [PERSON_NAME] Add product Close Update Order" at bounding box center [216, 8] width 432 height 17
click at [409, 10] on button "Update Order" at bounding box center [411, 8] width 28 height 9
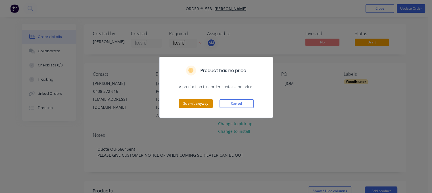
click at [188, 101] on button "Submit anyway" at bounding box center [196, 103] width 34 height 9
